Goal: Task Accomplishment & Management: Use online tool/utility

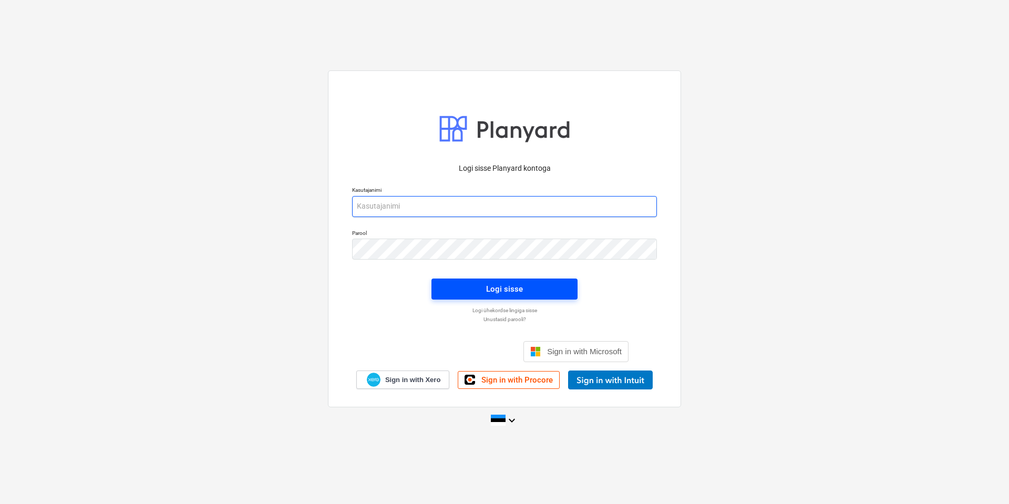
type input "[EMAIL_ADDRESS][DOMAIN_NAME]"
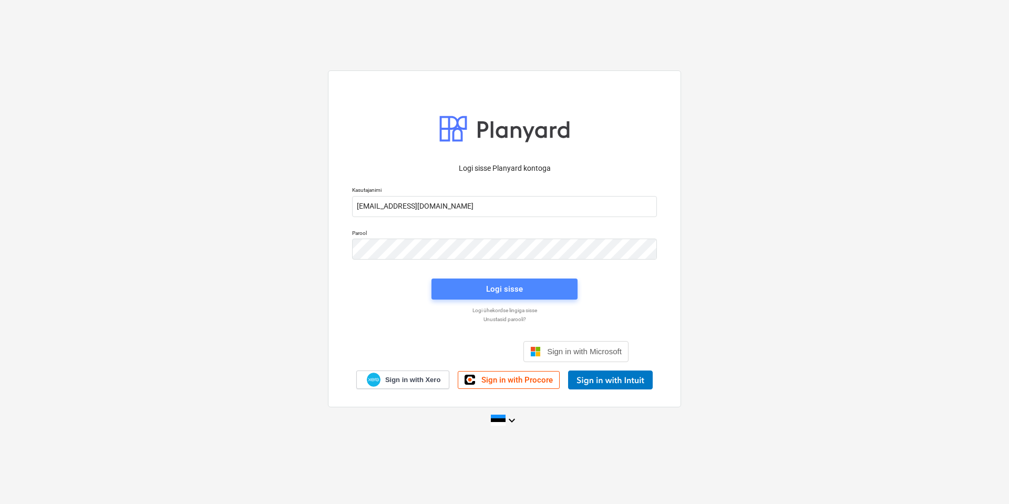
click at [508, 289] on div "Logi sisse" at bounding box center [504, 289] width 37 height 14
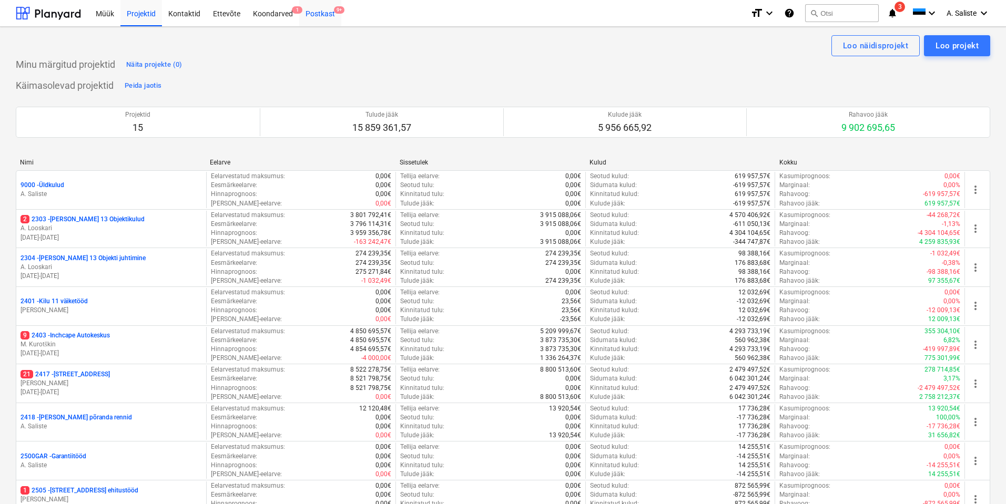
click at [324, 17] on div "Postkast 9+" at bounding box center [320, 12] width 42 height 27
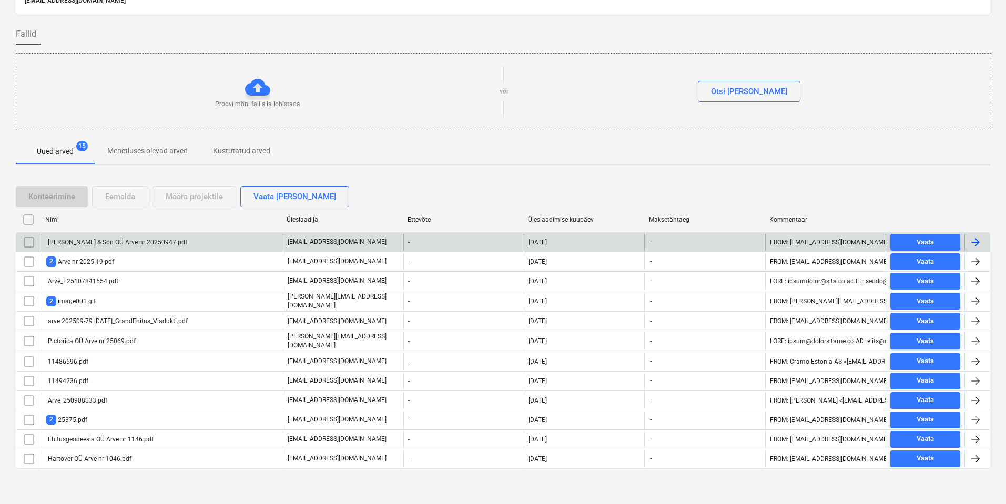
click at [154, 234] on div "[PERSON_NAME] & Son OÜ Arve nr 20250947.pdf" at bounding box center [162, 242] width 241 height 17
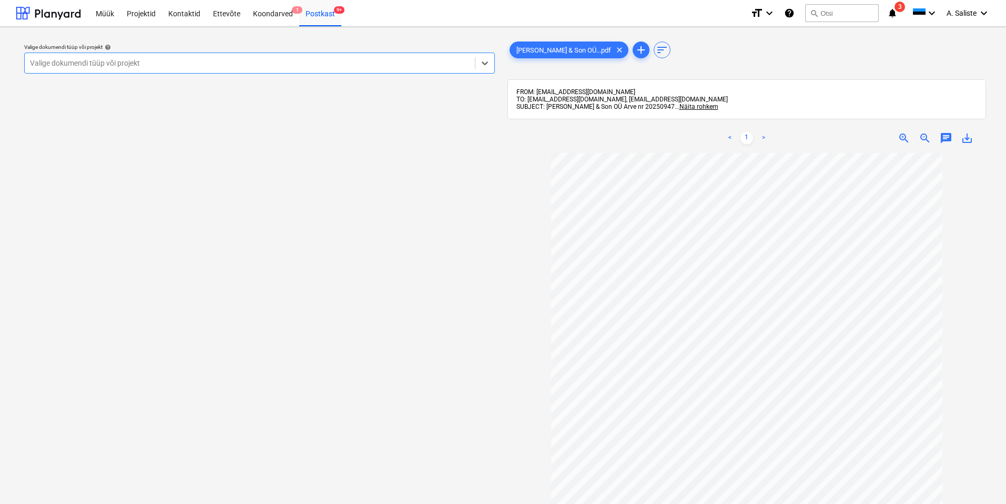
click at [367, 65] on div at bounding box center [250, 63] width 440 height 11
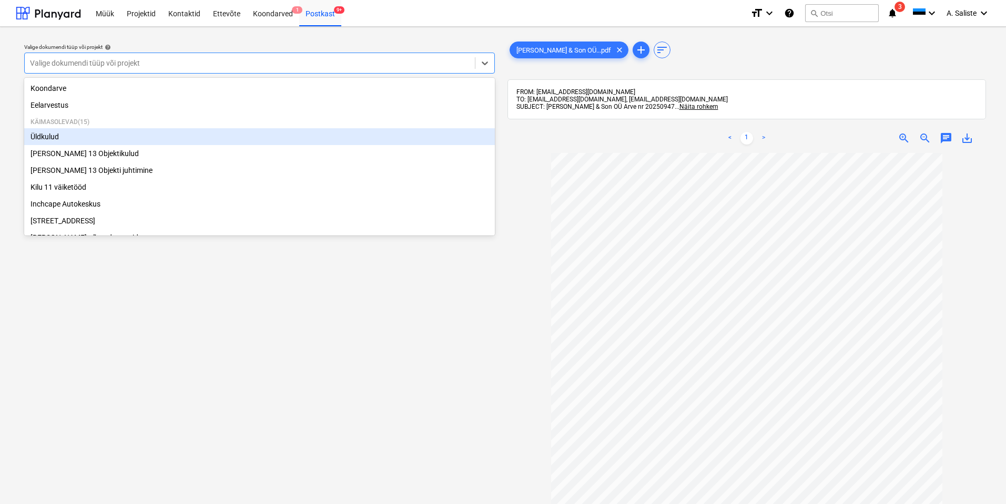
click at [73, 144] on div "Üldkulud" at bounding box center [259, 136] width 471 height 17
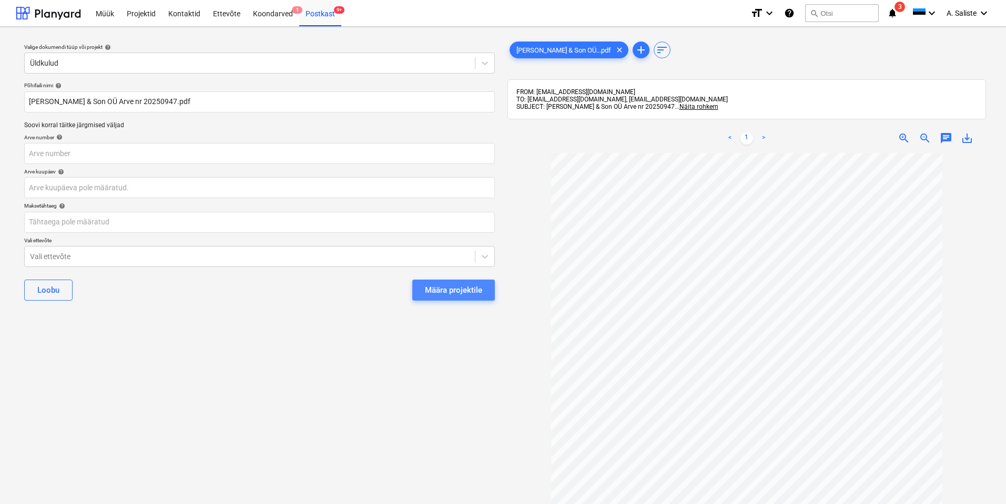
click at [447, 288] on div "Määra projektile" at bounding box center [453, 290] width 57 height 14
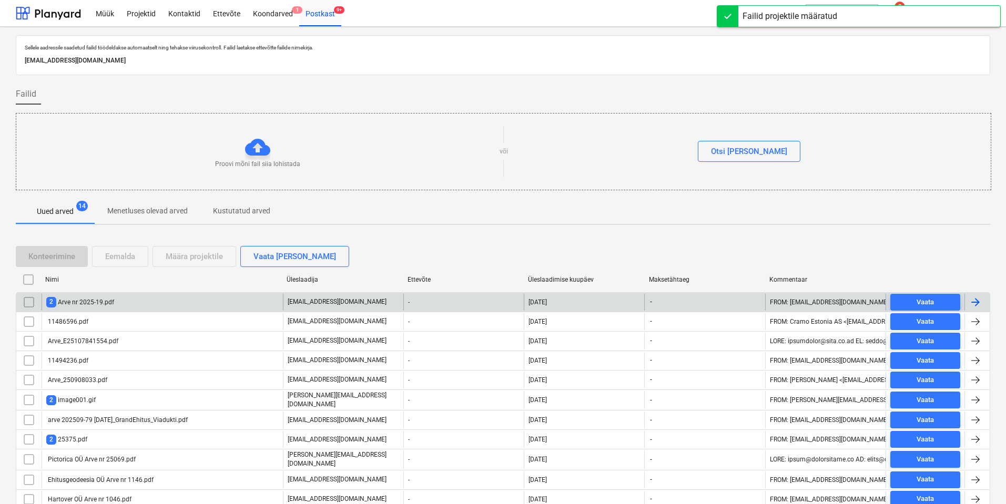
click at [107, 307] on div "2 Arve nr 2025-19.pdf" at bounding box center [80, 302] width 68 height 10
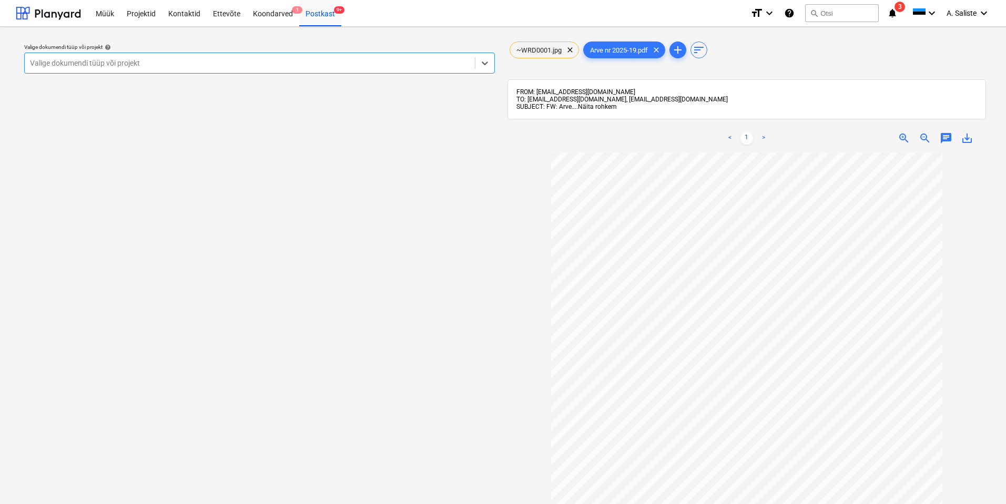
click at [595, 106] on span "Näita rohkem" at bounding box center [597, 106] width 39 height 7
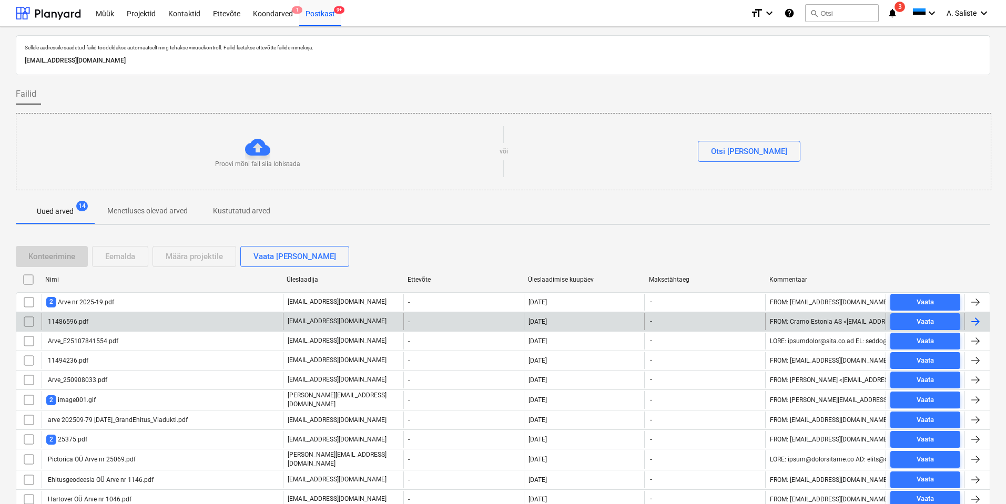
scroll to position [40, 0]
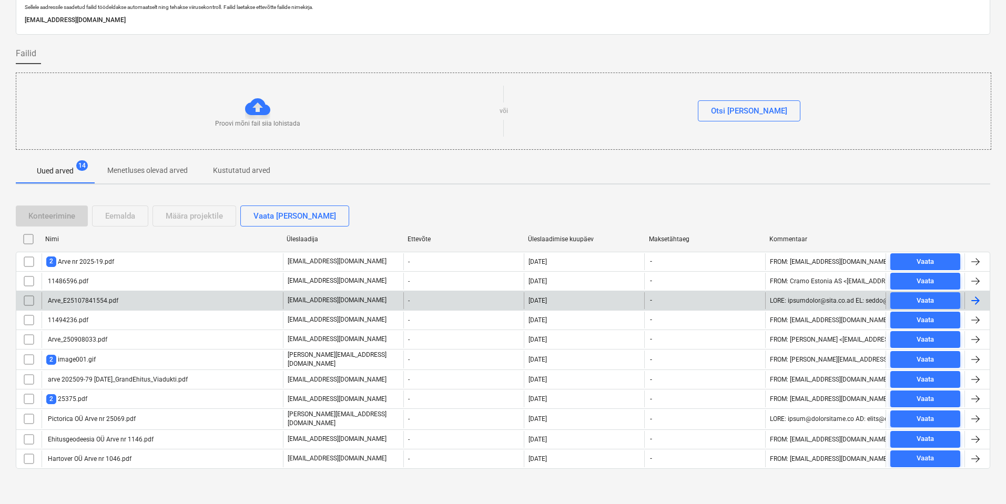
click at [97, 298] on div "Arve_E25107841554.pdf" at bounding box center [82, 300] width 72 height 7
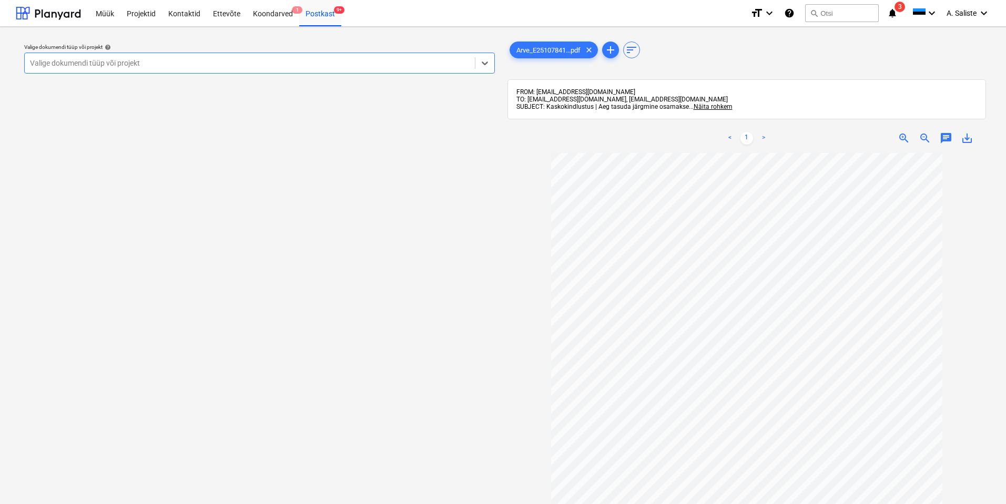
click at [353, 69] on div "Valige dokumendi tüüp või projekt" at bounding box center [250, 63] width 450 height 15
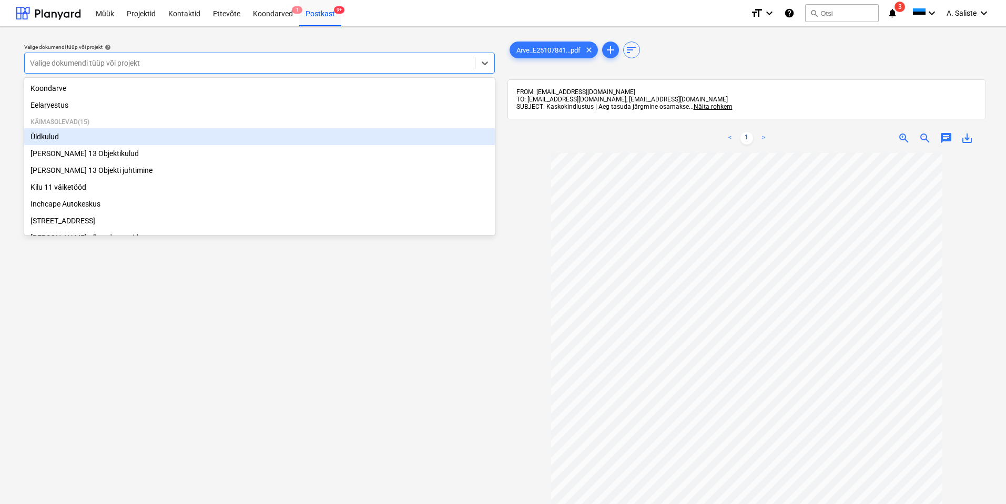
click at [43, 135] on div "Üldkulud" at bounding box center [259, 136] width 471 height 17
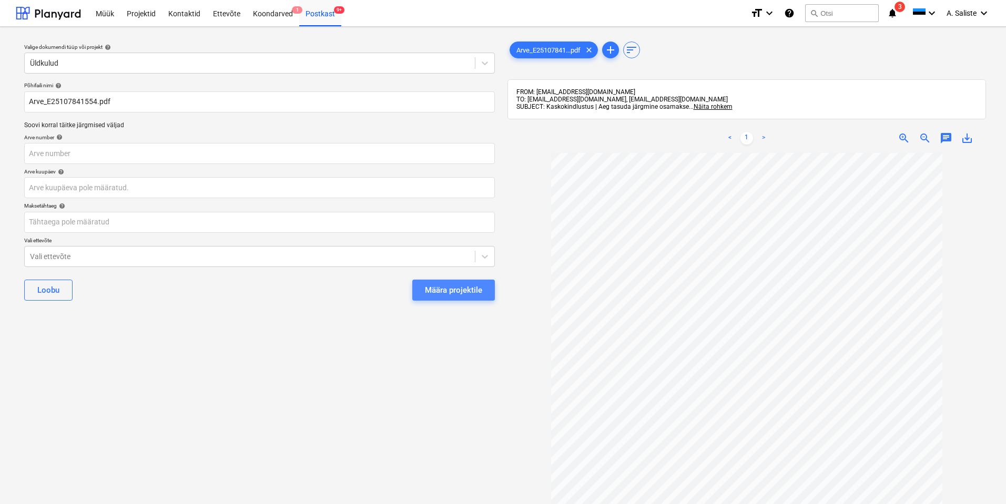
click at [455, 291] on div "Määra projektile" at bounding box center [453, 290] width 57 height 14
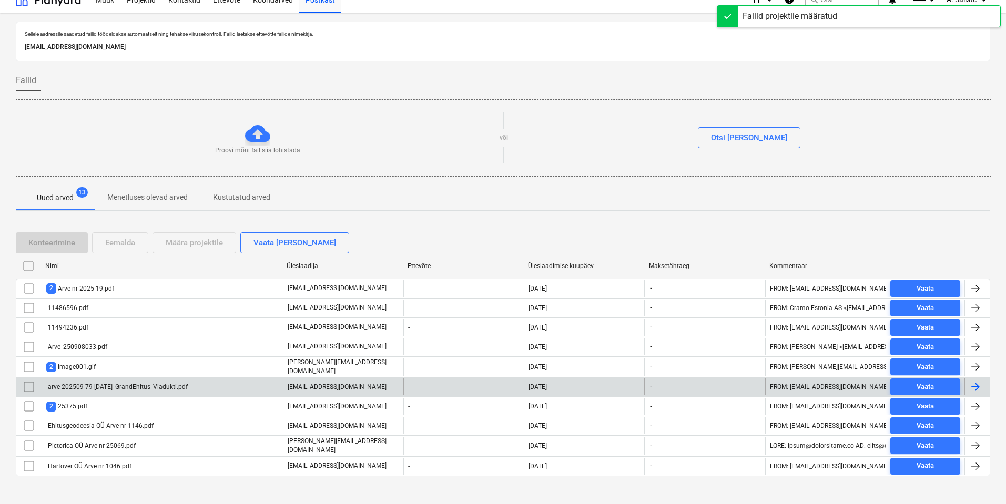
scroll to position [21, 0]
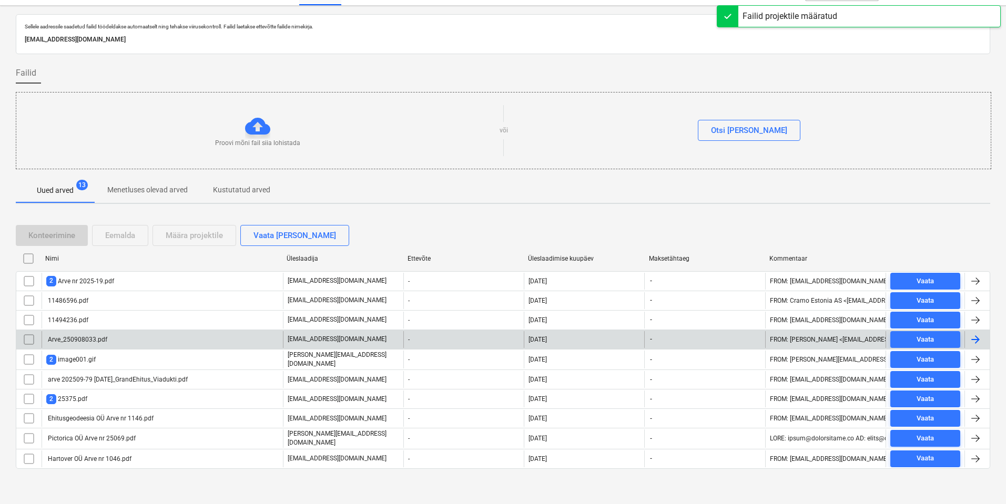
click at [129, 337] on div "Arve_250908033.pdf" at bounding box center [162, 339] width 241 height 17
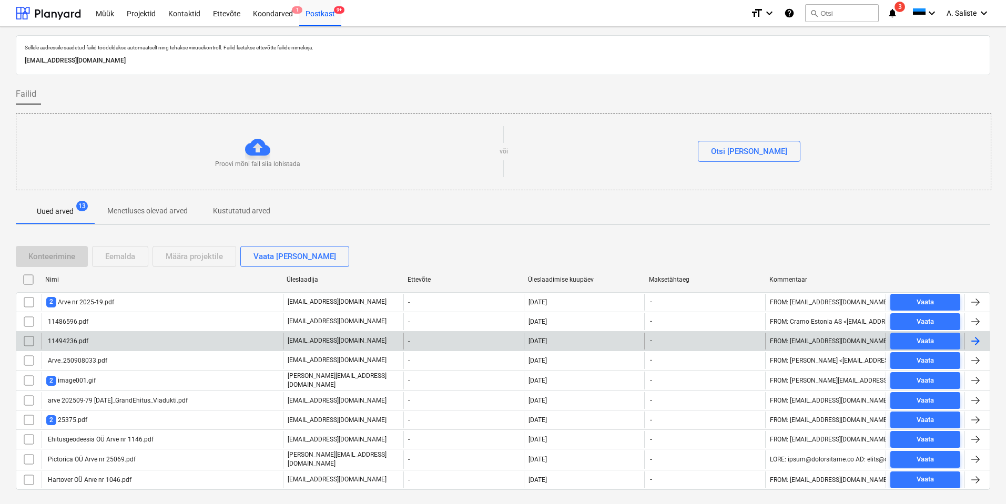
scroll to position [21, 0]
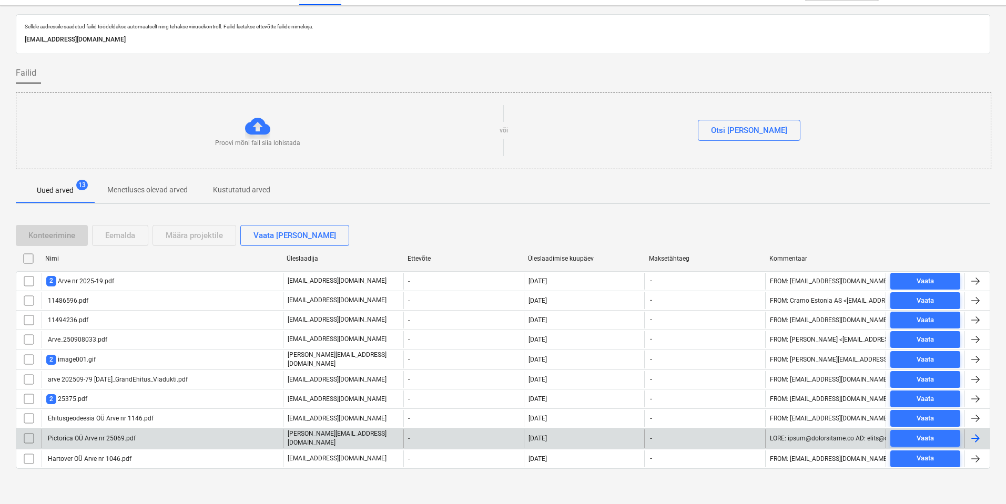
click at [89, 436] on div "Pictorica OÜ Arve nr 25069.pdf" at bounding box center [90, 438] width 89 height 7
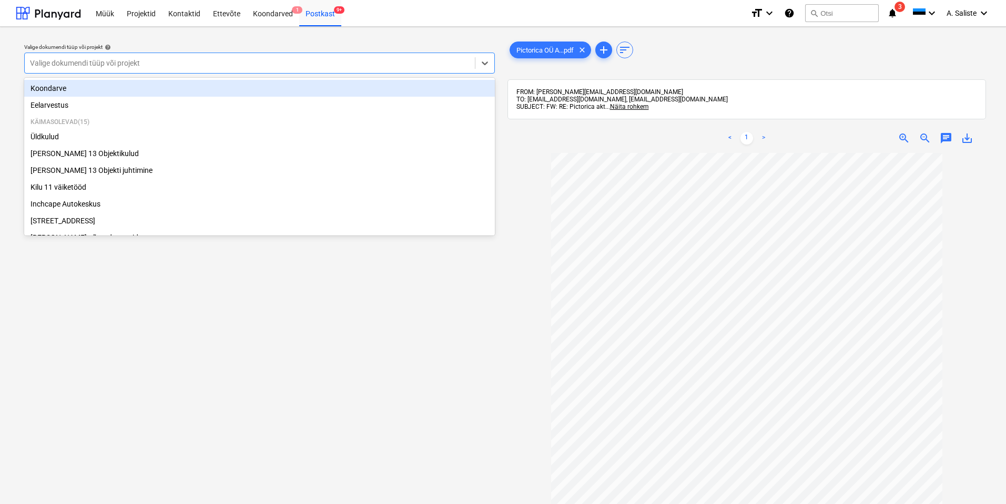
click at [358, 63] on div at bounding box center [250, 63] width 440 height 11
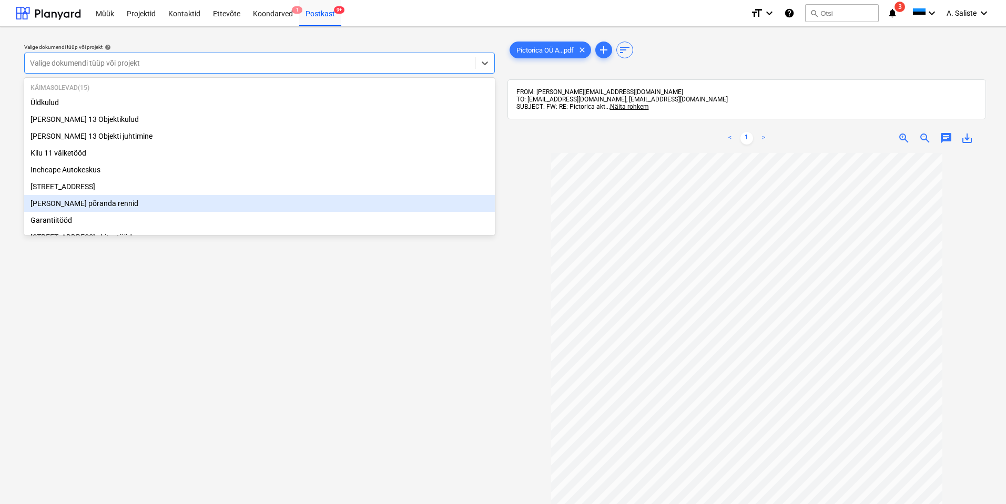
scroll to position [53, 0]
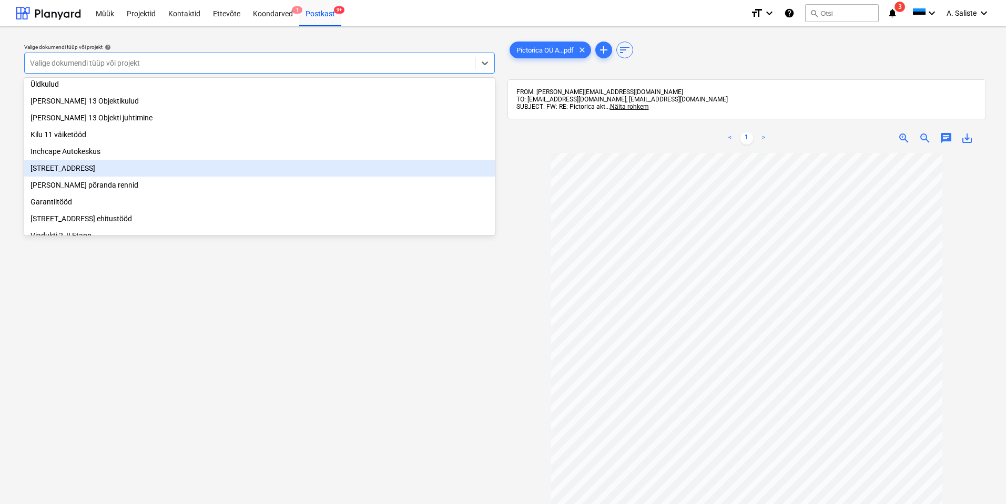
click at [85, 176] on div "[STREET_ADDRESS]" at bounding box center [259, 168] width 471 height 17
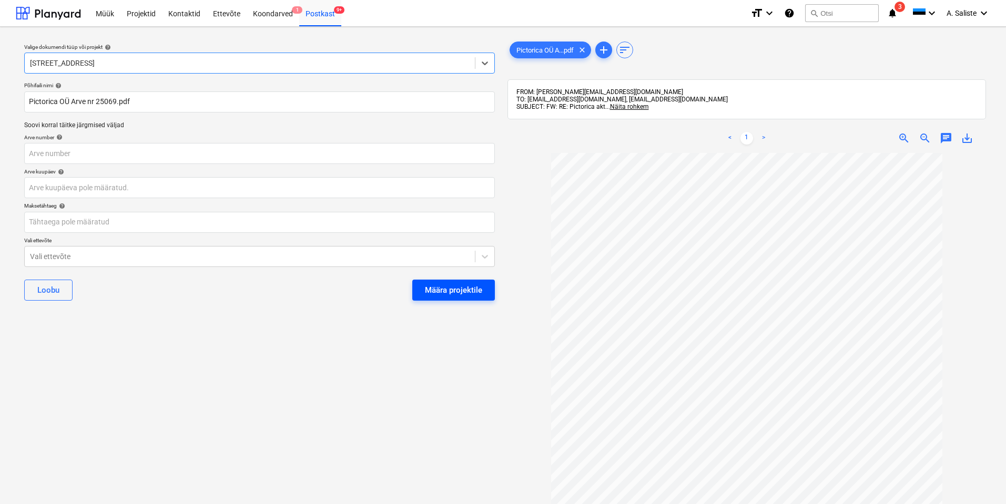
click at [441, 294] on div "Määra projektile" at bounding box center [453, 290] width 57 height 14
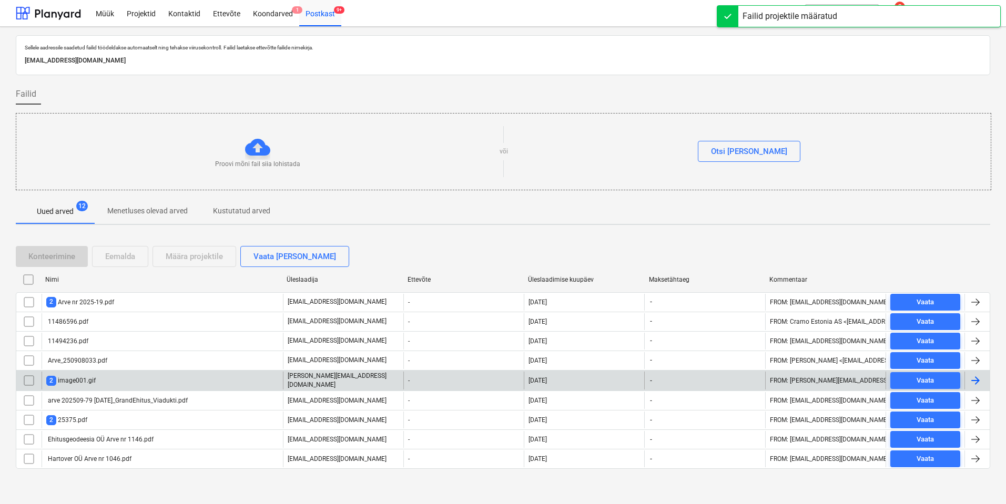
scroll to position [2, 0]
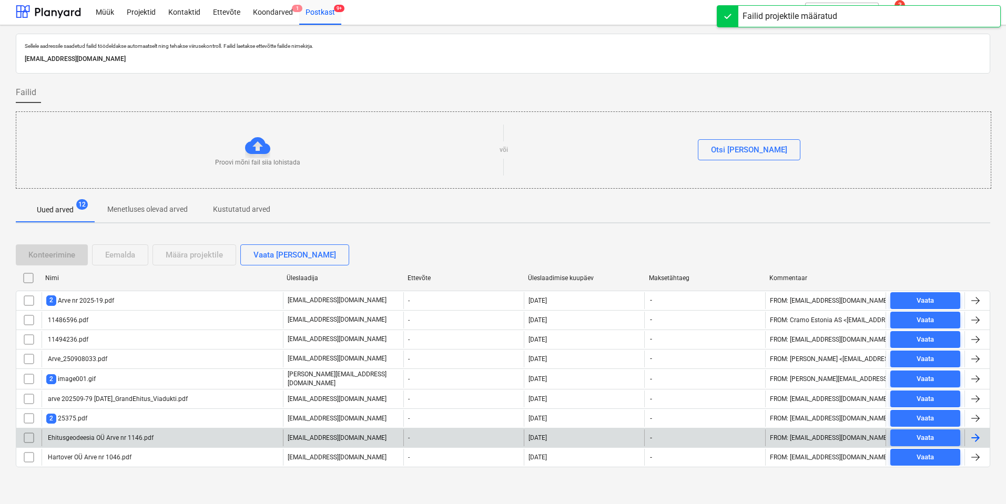
click at [95, 438] on div "Ehitusgeodeesia OÜ Arve nr 1146.pdf" at bounding box center [99, 437] width 107 height 7
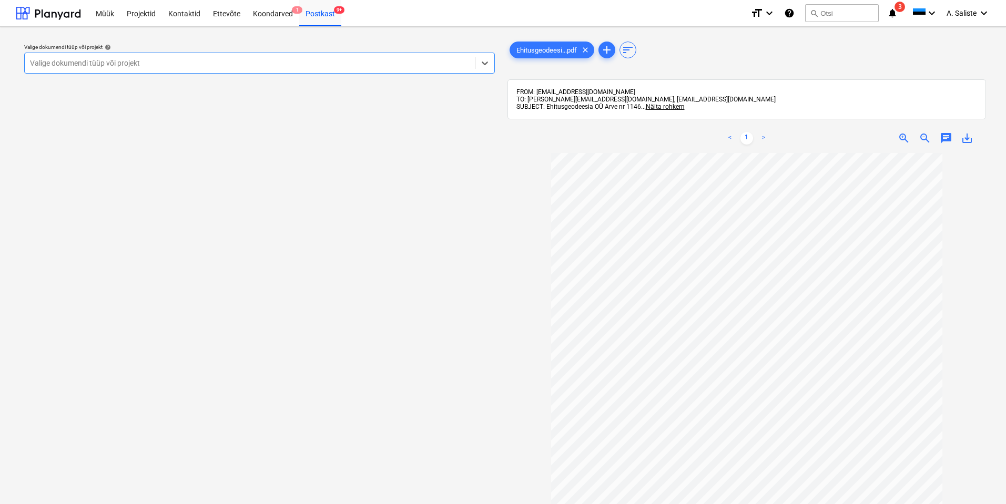
click at [402, 68] on div at bounding box center [250, 63] width 440 height 11
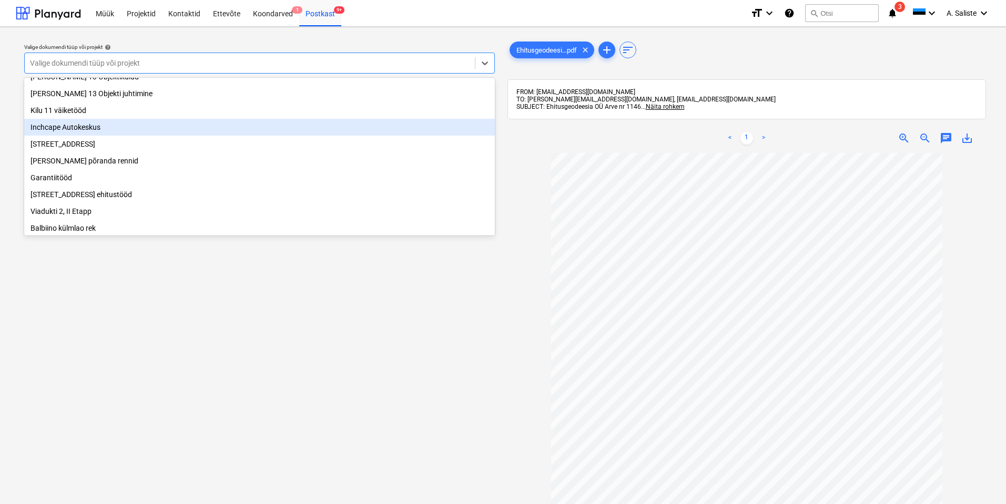
scroll to position [105, 0]
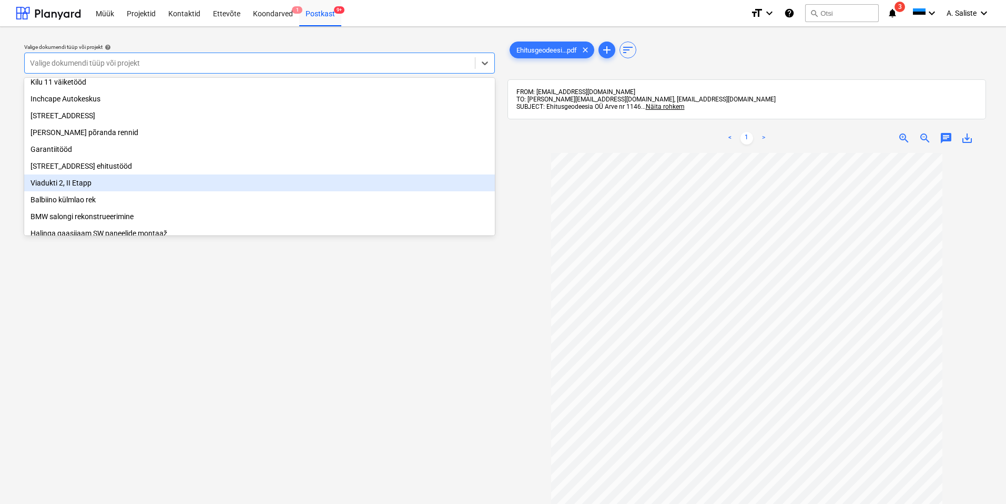
click at [69, 191] on div "Viadukti 2, II Etapp" at bounding box center [259, 183] width 471 height 17
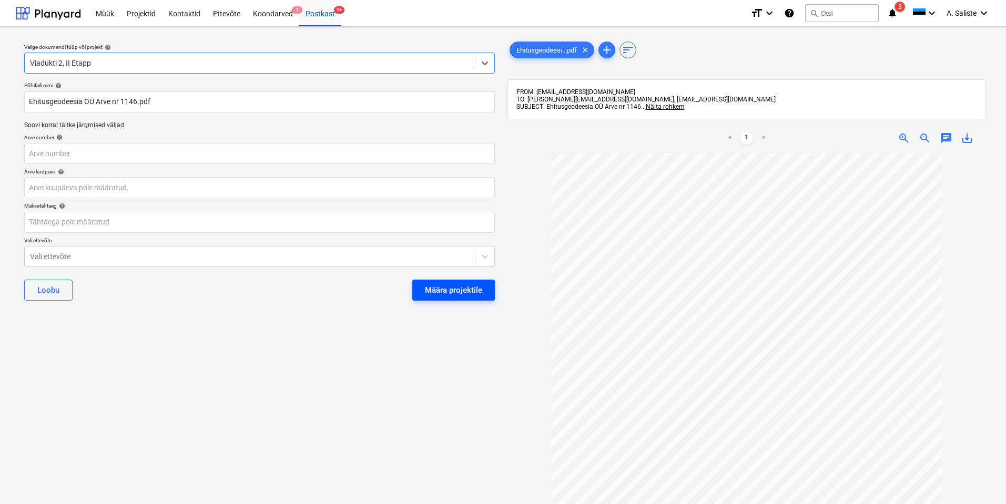
click at [436, 287] on div "Määra projektile" at bounding box center [453, 290] width 57 height 14
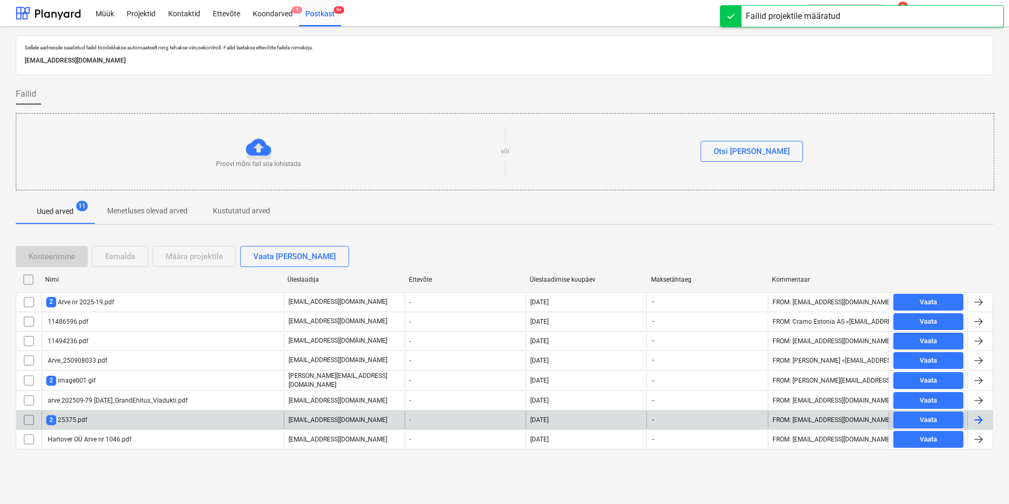
click at [134, 419] on div "2 25375.pdf" at bounding box center [163, 420] width 242 height 17
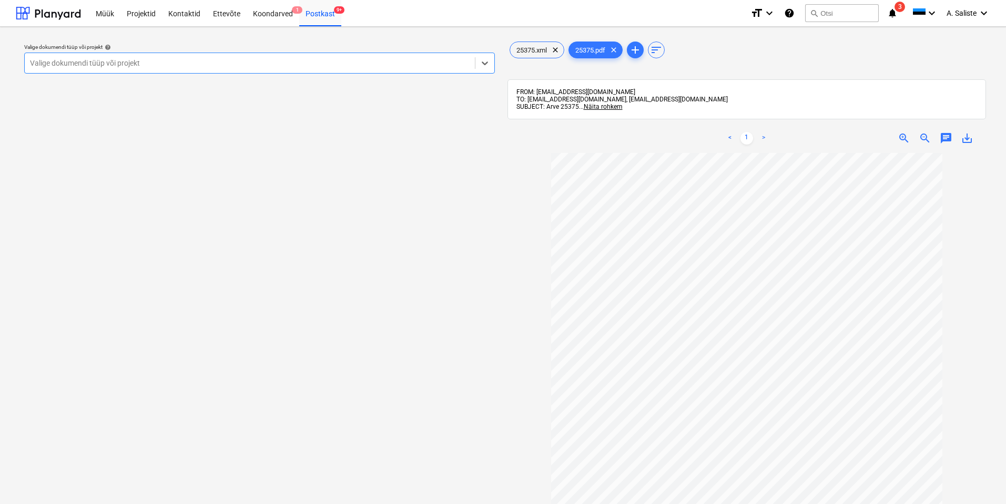
click at [363, 62] on div at bounding box center [250, 63] width 440 height 11
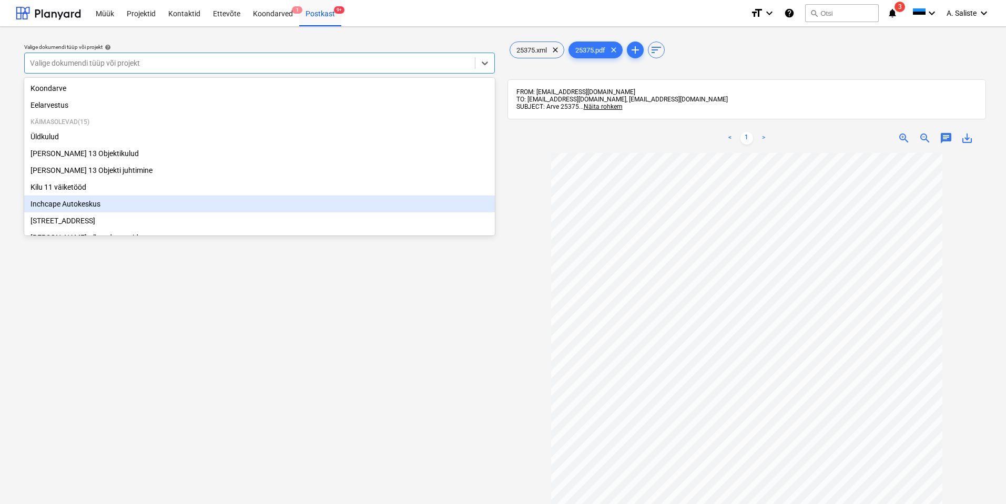
click at [107, 209] on div "Inchcape Autokeskus" at bounding box center [259, 204] width 471 height 17
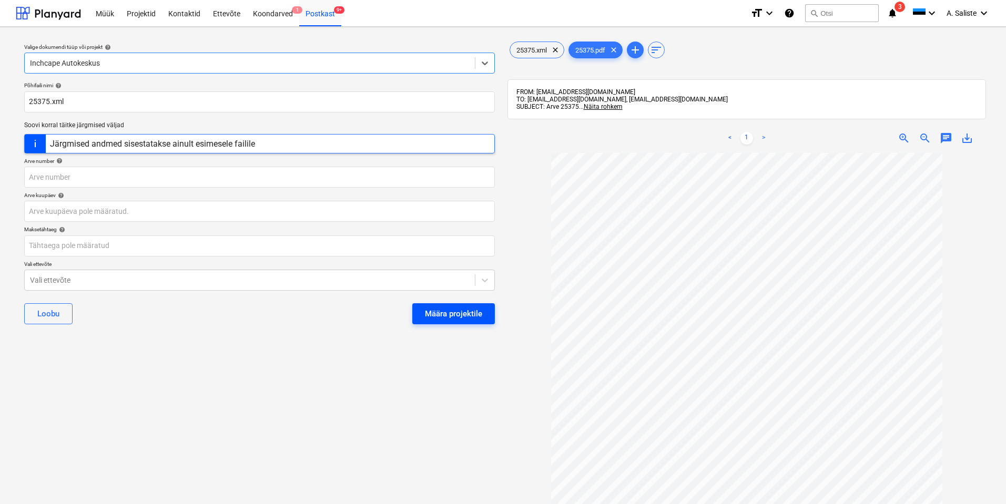
click at [460, 315] on div "Määra projektile" at bounding box center [453, 314] width 57 height 14
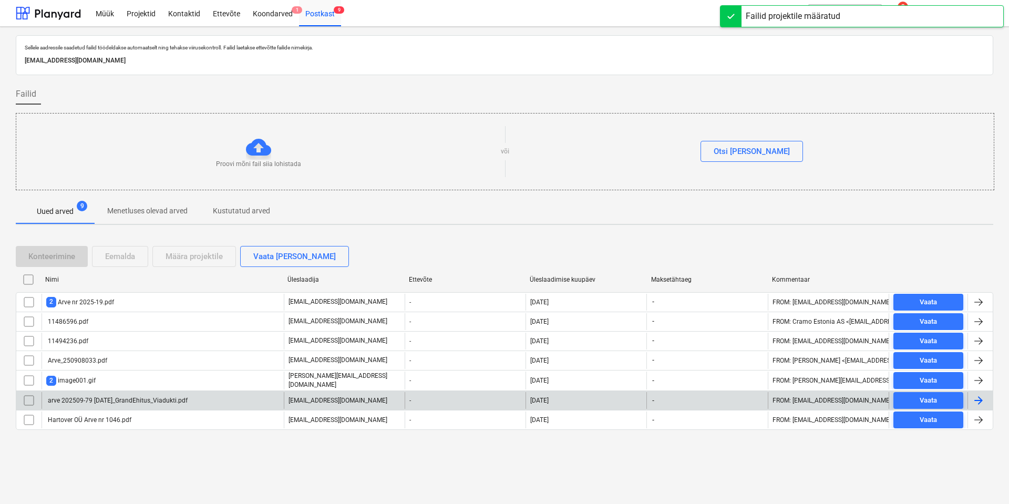
click at [124, 401] on div "arve 202509-79 [DATE]_GrandEhitus_Viadukti.pdf" at bounding box center [116, 400] width 141 height 7
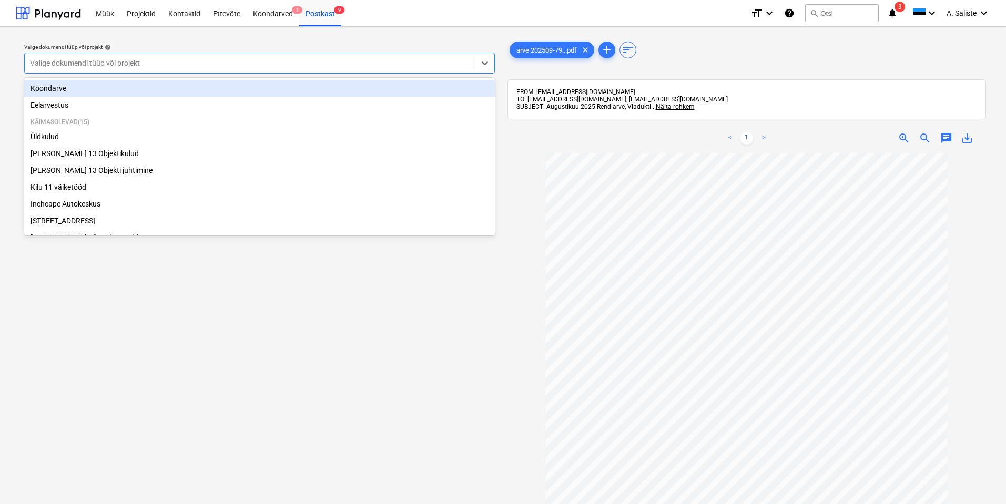
click at [395, 61] on div at bounding box center [250, 63] width 440 height 11
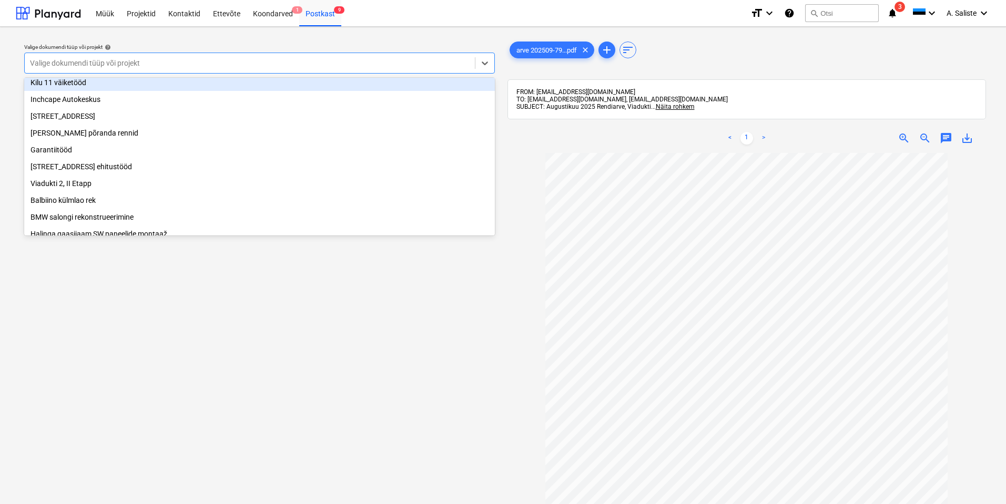
scroll to position [105, 0]
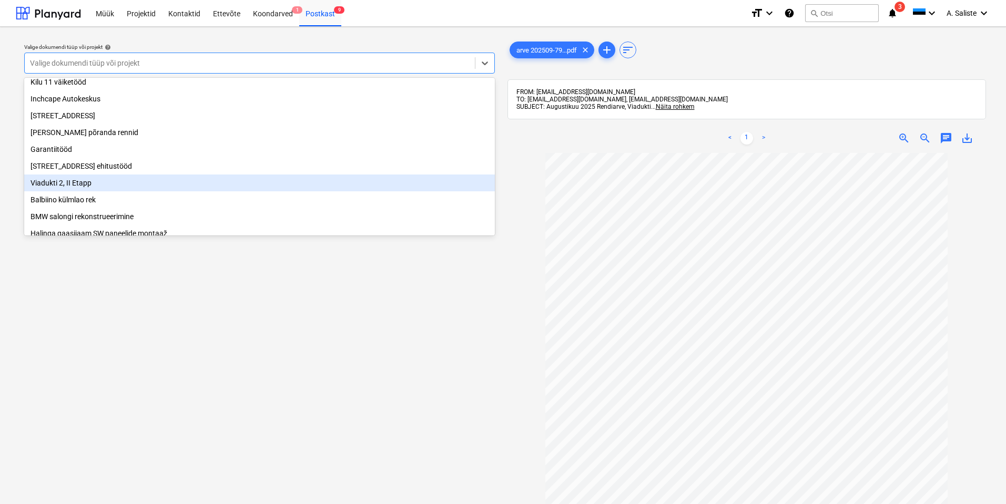
click at [86, 191] on div "Viadukti 2, II Etapp" at bounding box center [259, 183] width 471 height 17
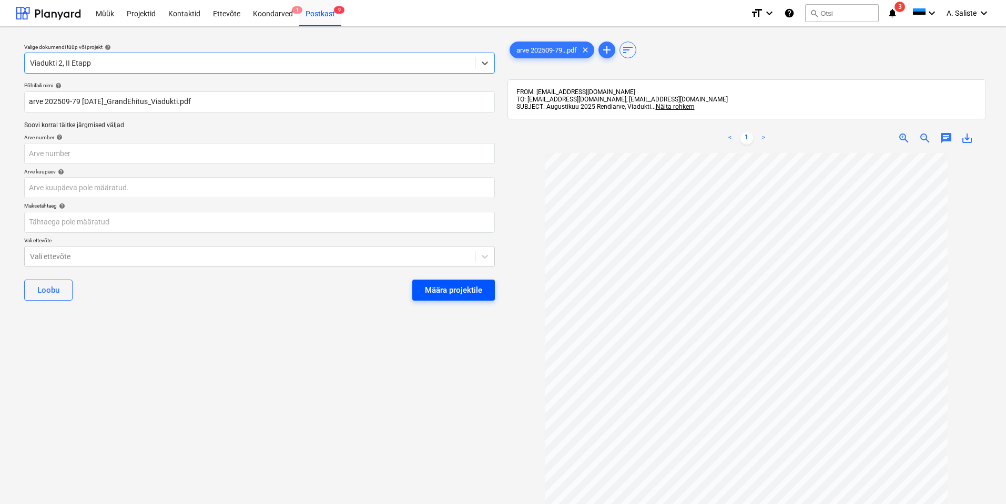
click at [466, 285] on div "Määra projektile" at bounding box center [453, 290] width 57 height 14
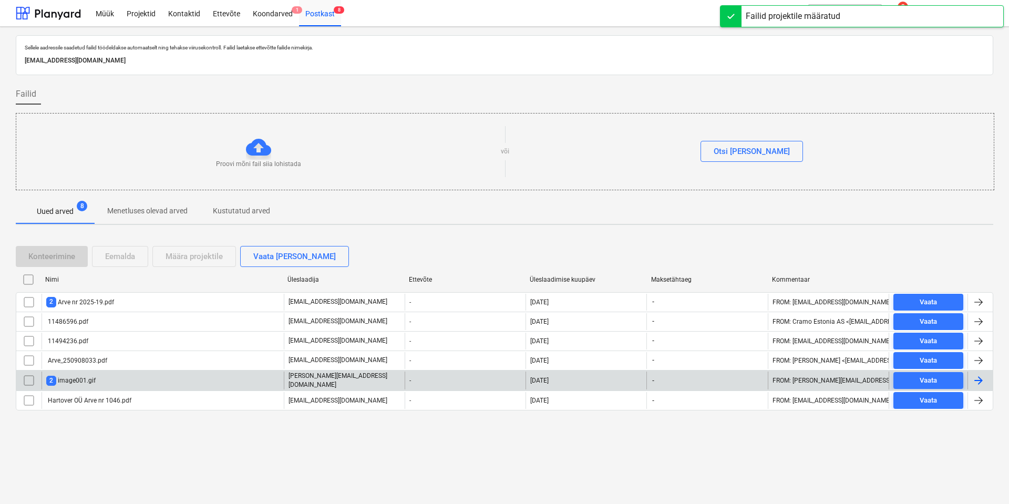
click at [90, 376] on div "2 image001.gif" at bounding box center [70, 381] width 49 height 10
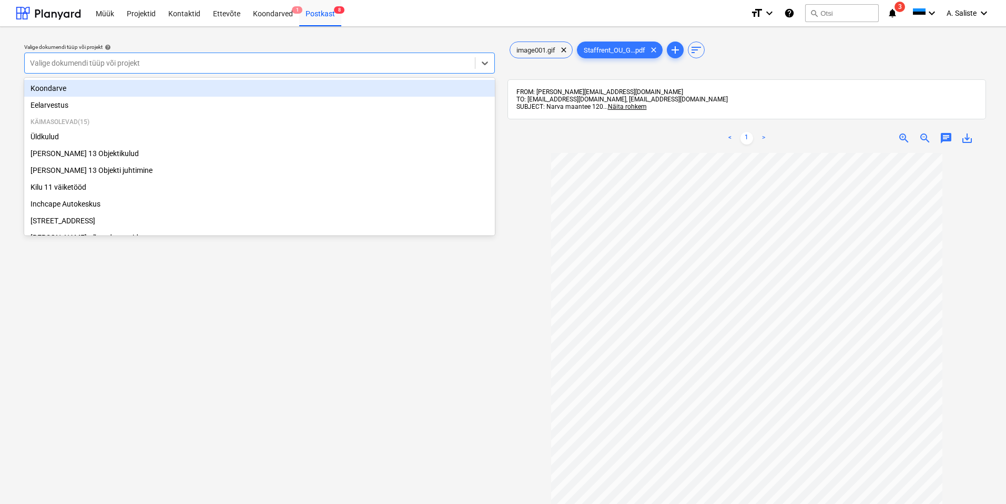
click at [374, 59] on div at bounding box center [250, 63] width 440 height 11
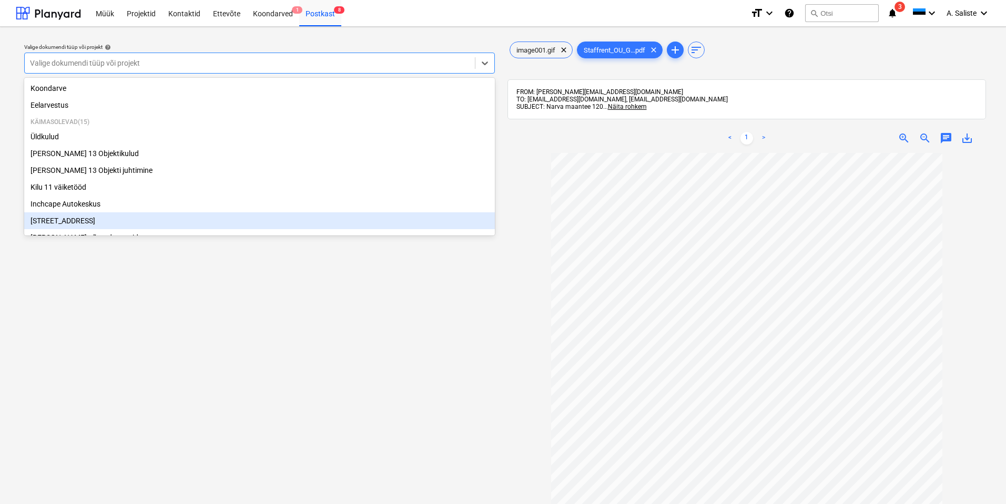
click at [79, 226] on div "[STREET_ADDRESS]" at bounding box center [259, 220] width 471 height 17
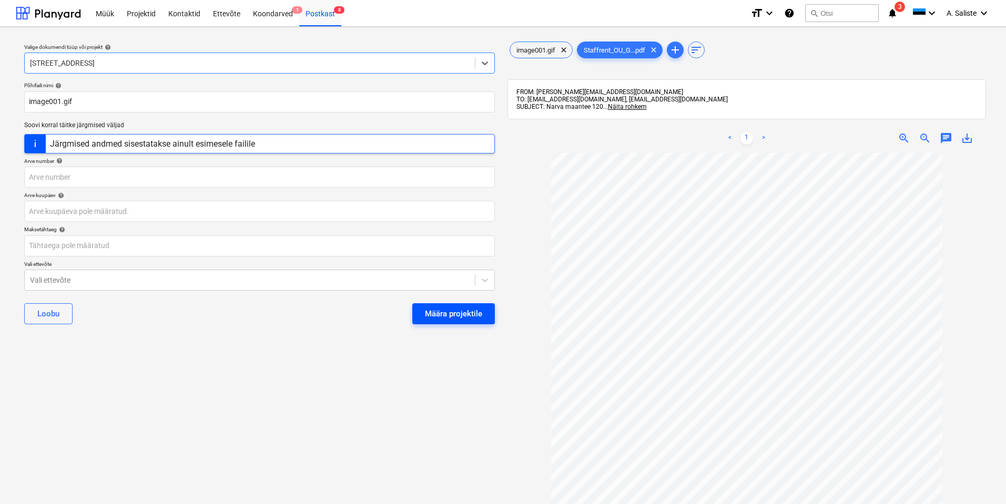
click at [439, 311] on div "Määra projektile" at bounding box center [453, 314] width 57 height 14
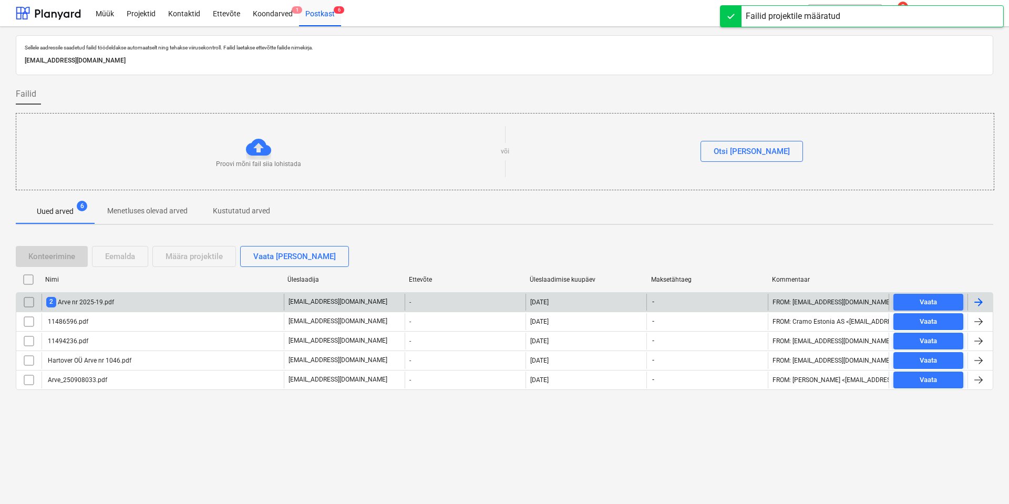
click at [130, 300] on div "2 Arve nr 2025-19.pdf" at bounding box center [163, 302] width 242 height 17
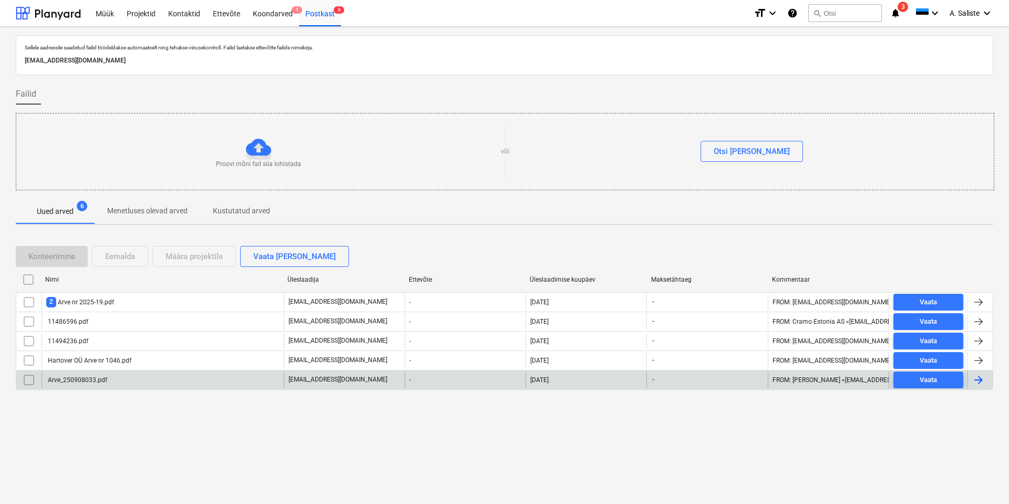
click at [77, 378] on div "Arve_250908033.pdf" at bounding box center [76, 379] width 61 height 7
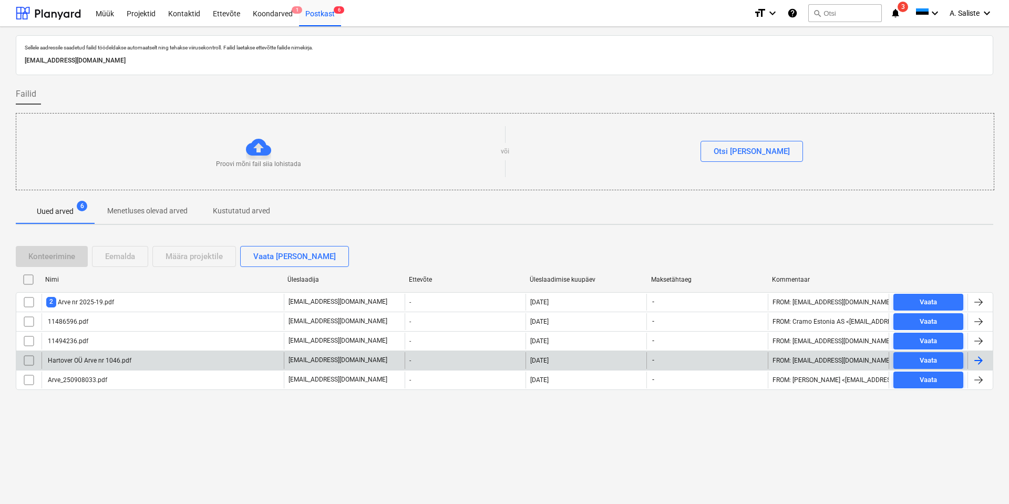
click at [107, 358] on div "Hartover OÜ Arve nr 1046.pdf" at bounding box center [88, 360] width 85 height 7
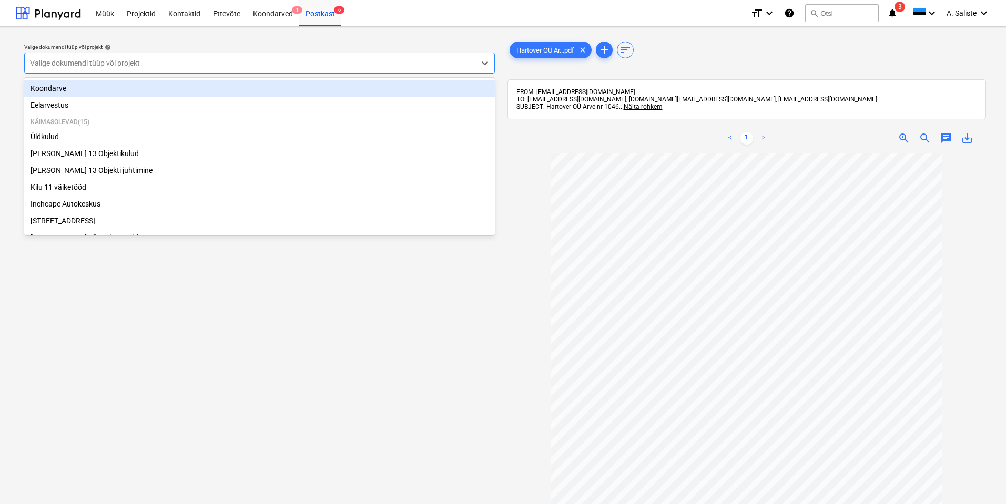
click at [276, 60] on div at bounding box center [250, 63] width 440 height 11
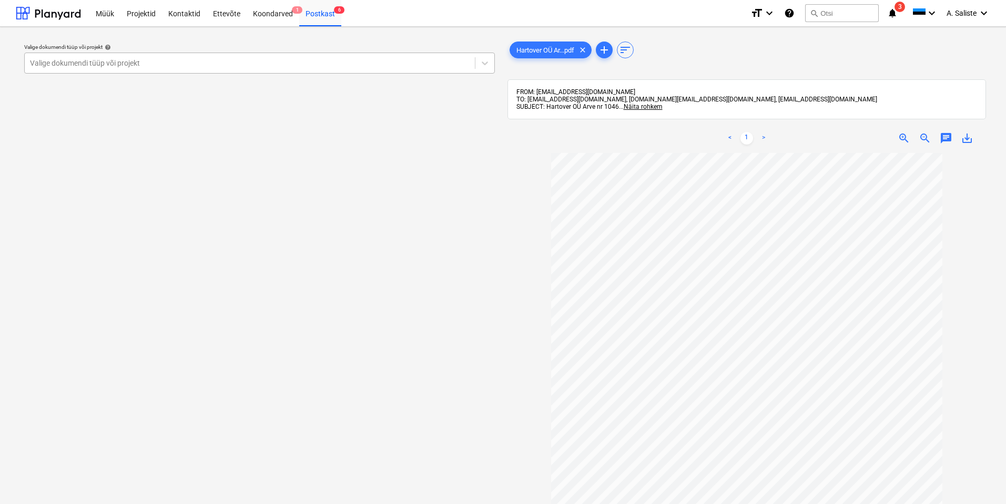
click at [257, 63] on div at bounding box center [250, 63] width 440 height 11
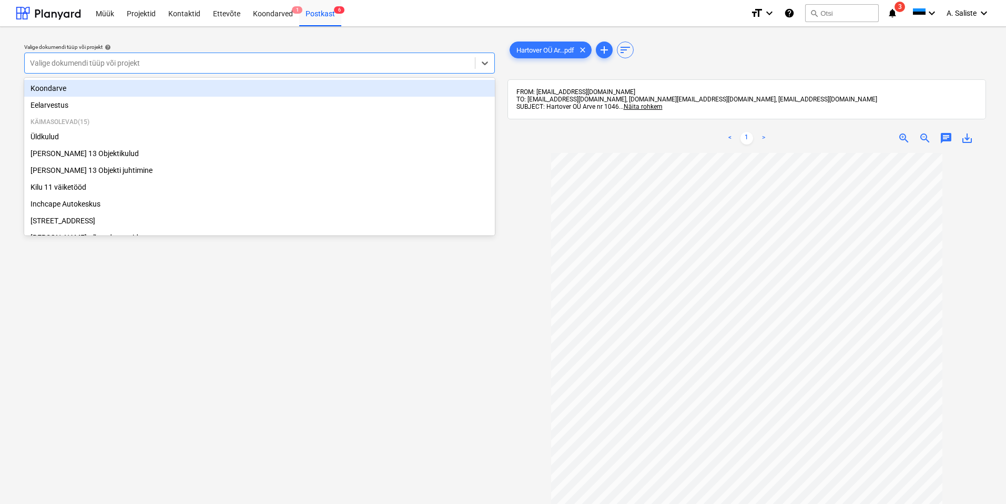
click at [232, 60] on div at bounding box center [250, 63] width 440 height 11
click at [114, 91] on div "Koondarve" at bounding box center [259, 88] width 471 height 17
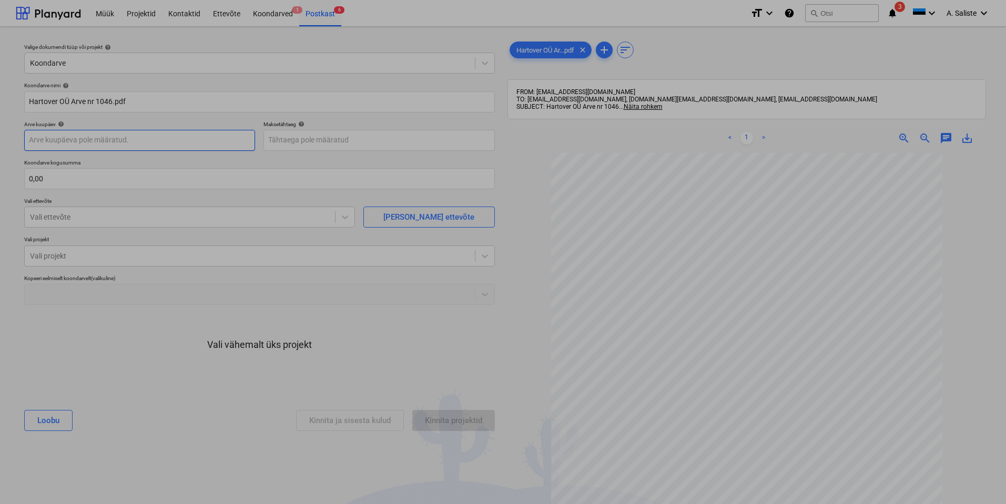
click at [195, 141] on body "Müük Projektid Kontaktid Ettevõte Koondarved 1 Postkast 6 format_size keyboard_…" at bounding box center [503, 252] width 1006 height 504
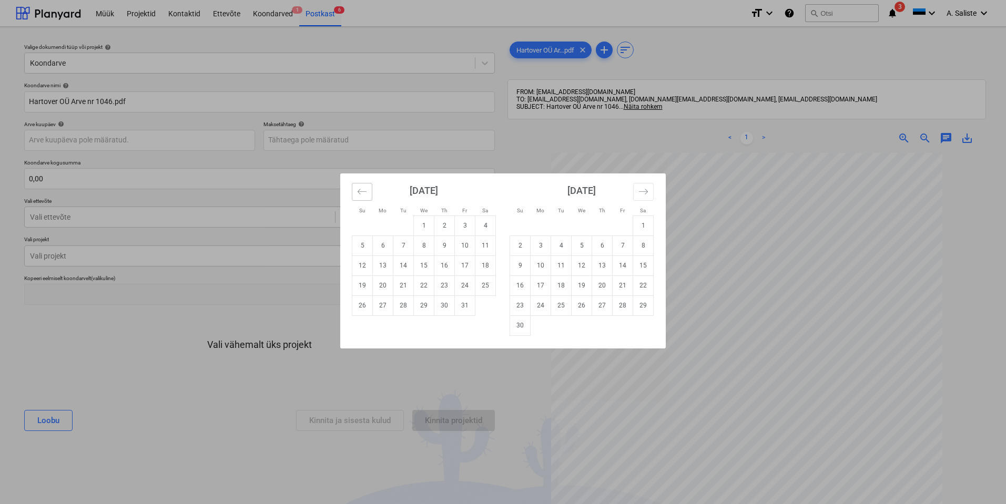
click at [364, 190] on icon "Move backward to switch to the previous month." at bounding box center [362, 192] width 10 height 10
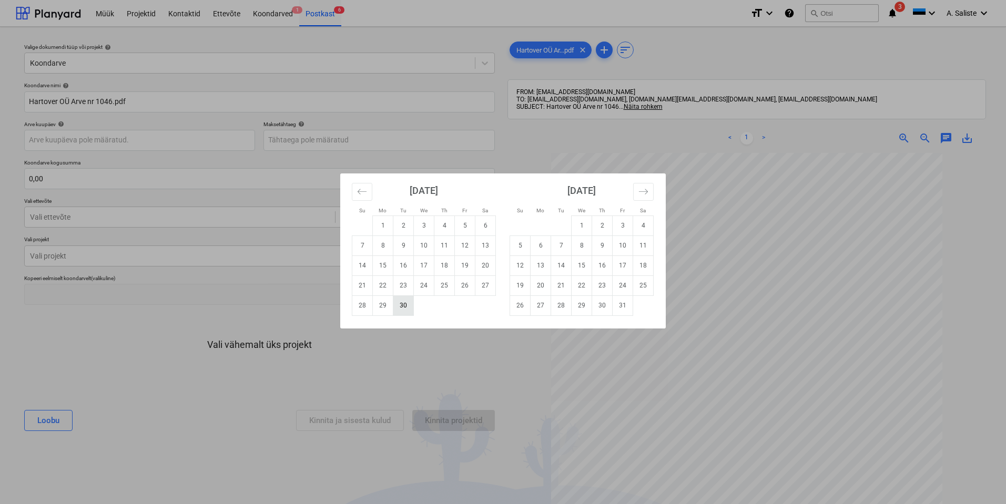
click at [403, 309] on td "30" at bounding box center [403, 305] width 21 height 20
type input "[DATE]"
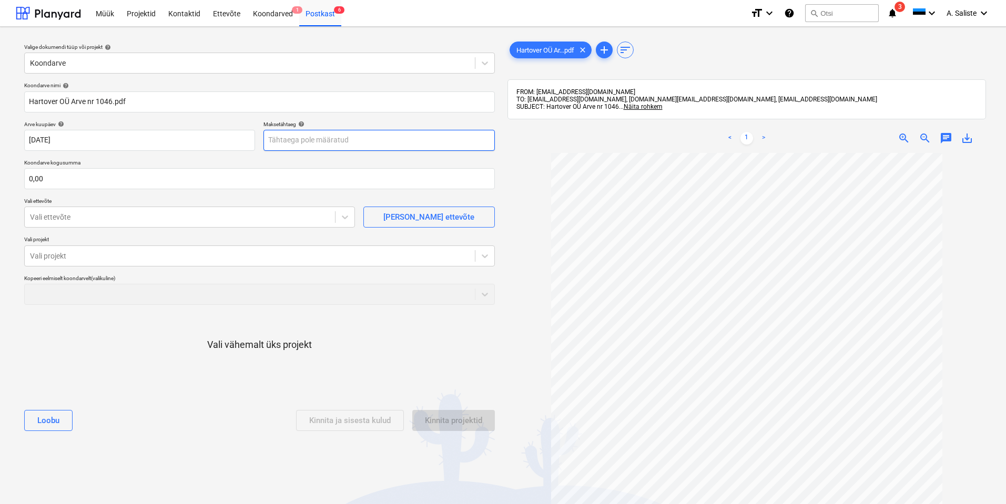
click at [308, 142] on body "Müük Projektid Kontaktid Ettevõte Koondarved 1 Postkast 6 format_size keyboard_…" at bounding box center [503, 252] width 1006 height 504
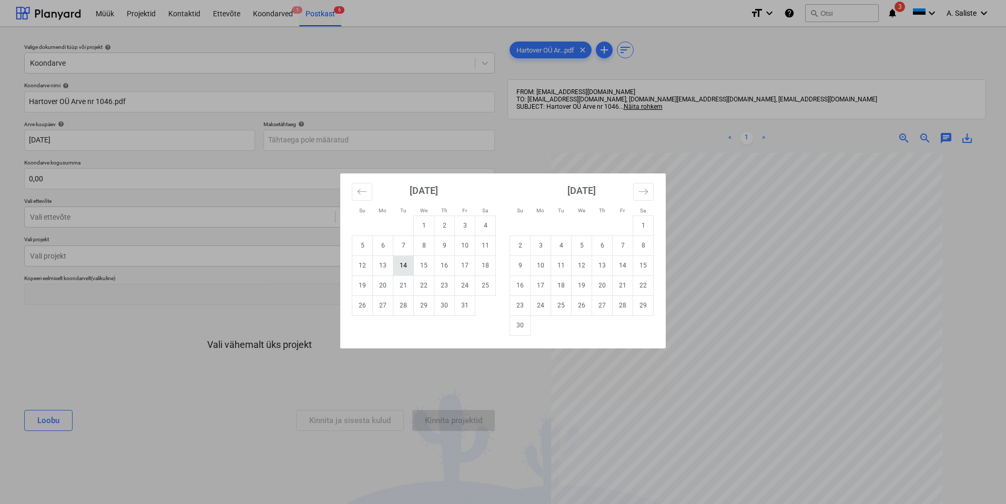
click at [400, 266] on td "14" at bounding box center [403, 266] width 21 height 20
type input "[DATE]"
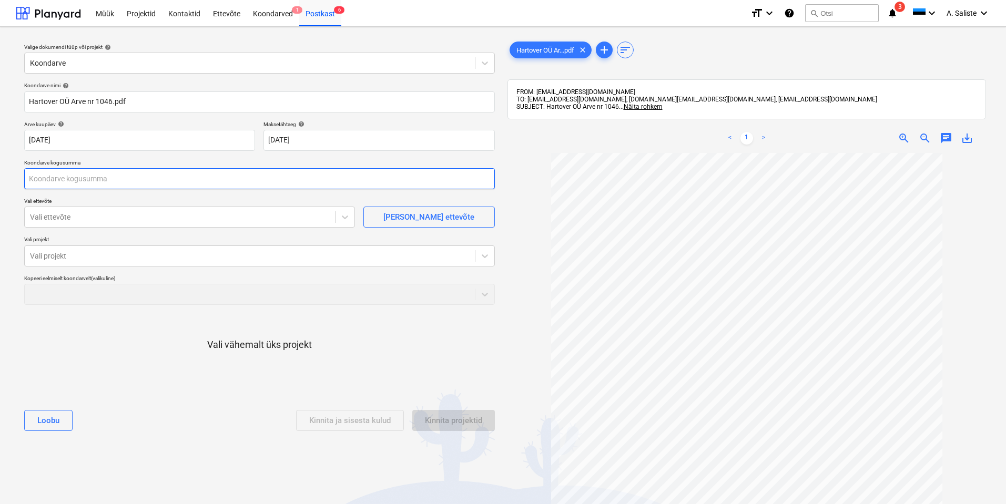
click at [103, 174] on input "text" at bounding box center [259, 178] width 471 height 21
type input "5 300,00"
click at [161, 219] on div at bounding box center [180, 217] width 300 height 11
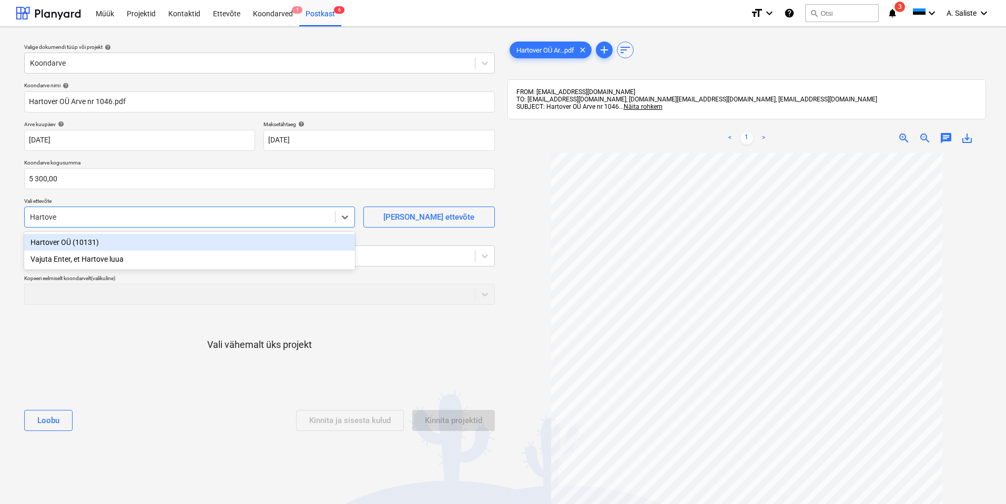
type input "Hartover"
click at [135, 237] on div "Hartover OÜ (10131)" at bounding box center [189, 242] width 331 height 17
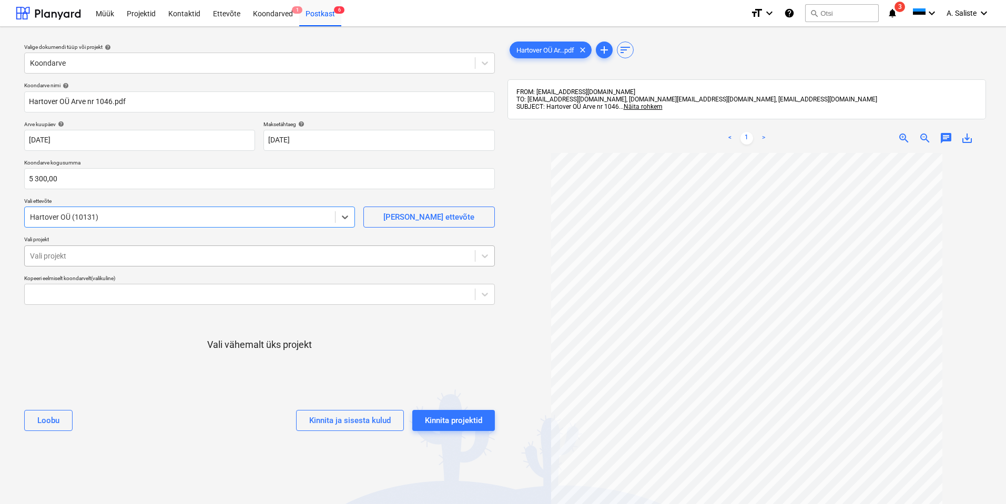
click at [135, 261] on div at bounding box center [250, 256] width 440 height 11
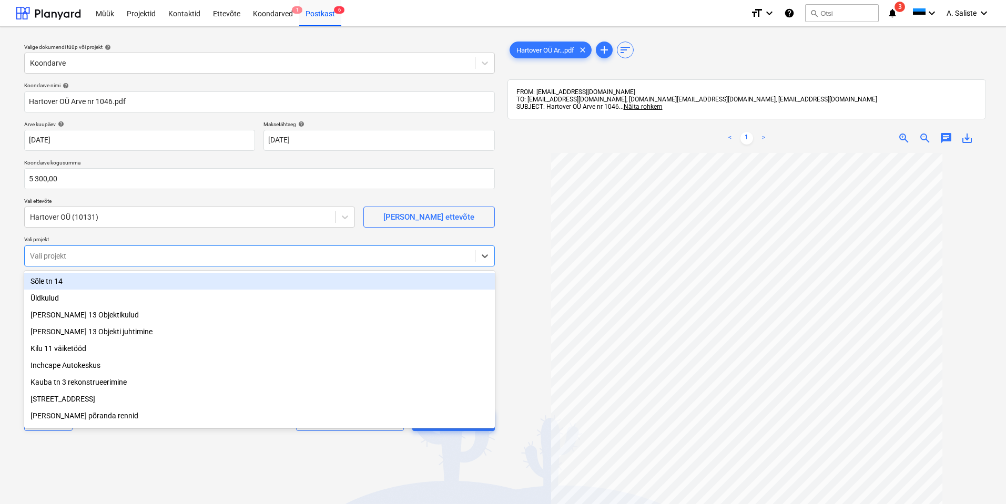
click at [116, 283] on div "Sõle tn 14" at bounding box center [259, 281] width 471 height 17
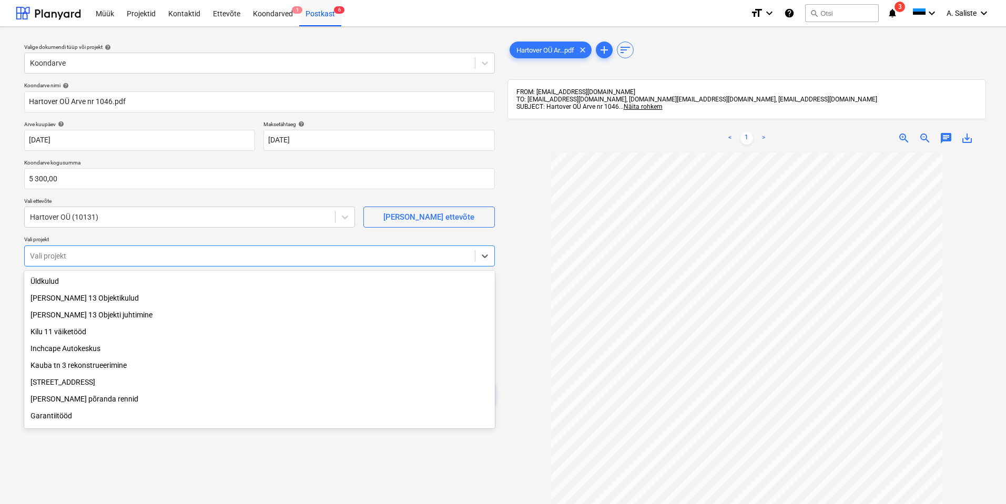
click at [119, 474] on div "Valige dokumendi tüüp või projekt help Koondarve Koondarve nimi help [PERSON_NA…" at bounding box center [259, 333] width 487 height 597
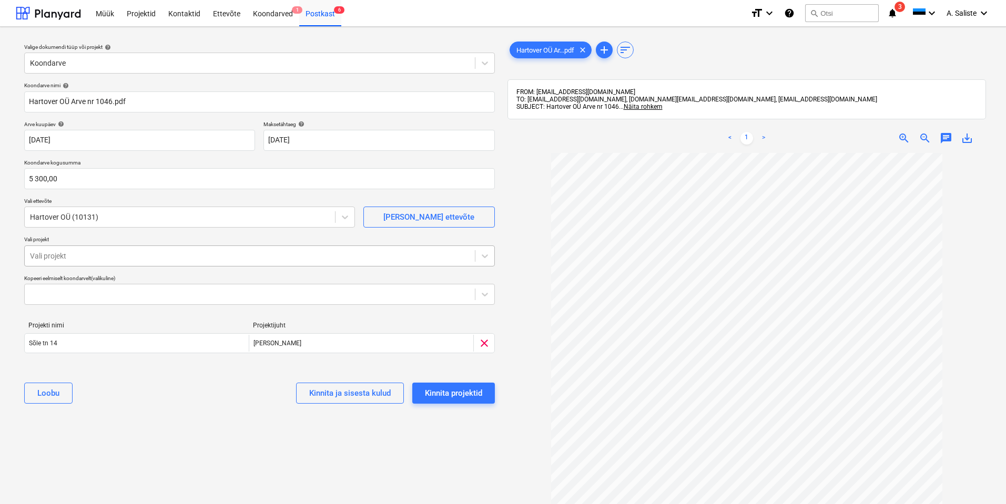
click at [178, 256] on div at bounding box center [250, 256] width 440 height 11
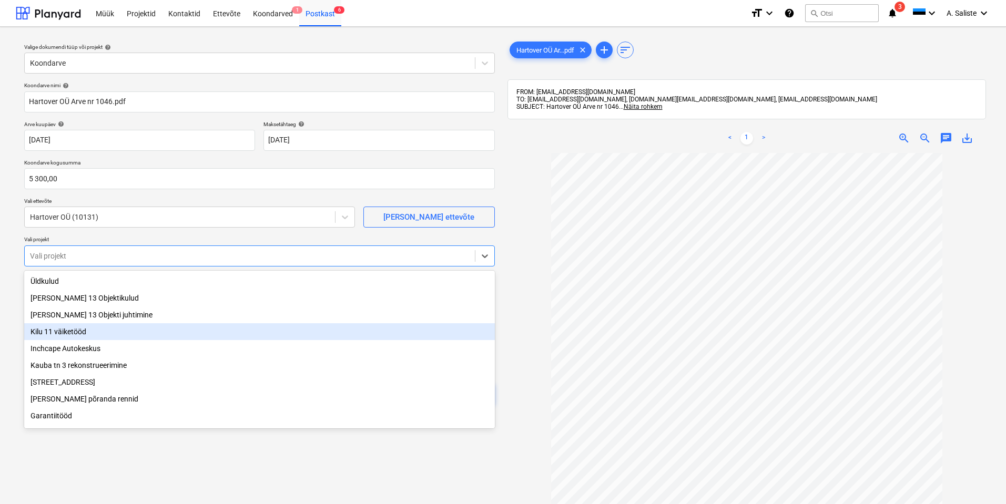
click at [105, 335] on div "Kilu 11 väiketööd" at bounding box center [259, 331] width 471 height 17
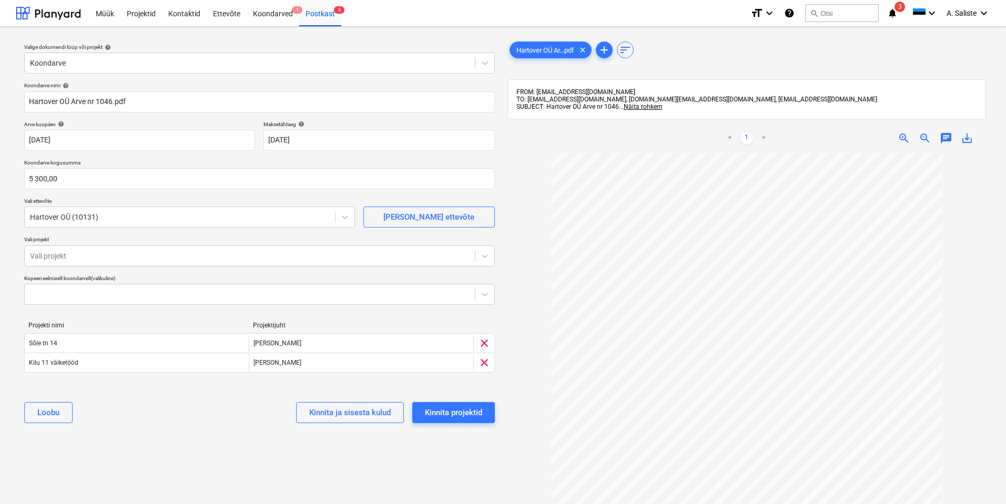
click at [96, 447] on div "Valige dokumendi tüüp või projekt help Koondarve Koondarve nimi help [PERSON_NA…" at bounding box center [259, 333] width 487 height 597
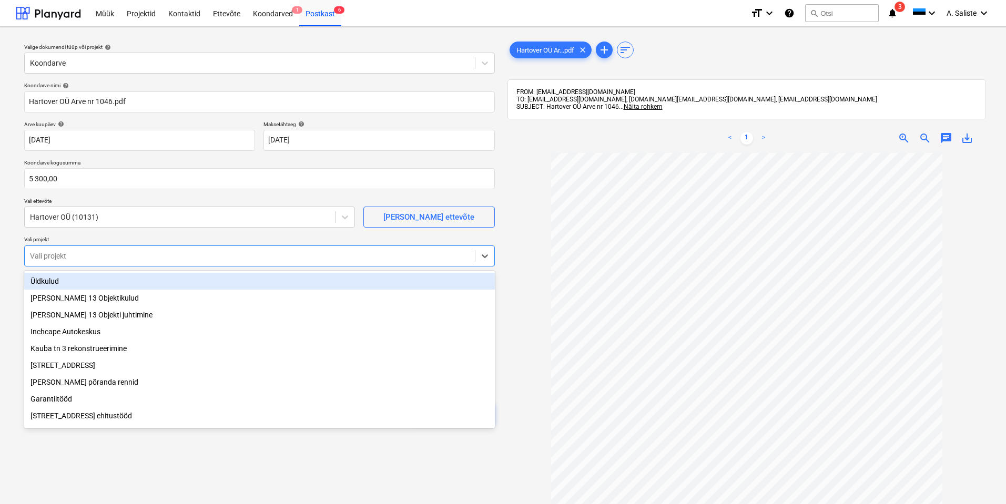
click at [263, 254] on div at bounding box center [250, 256] width 440 height 11
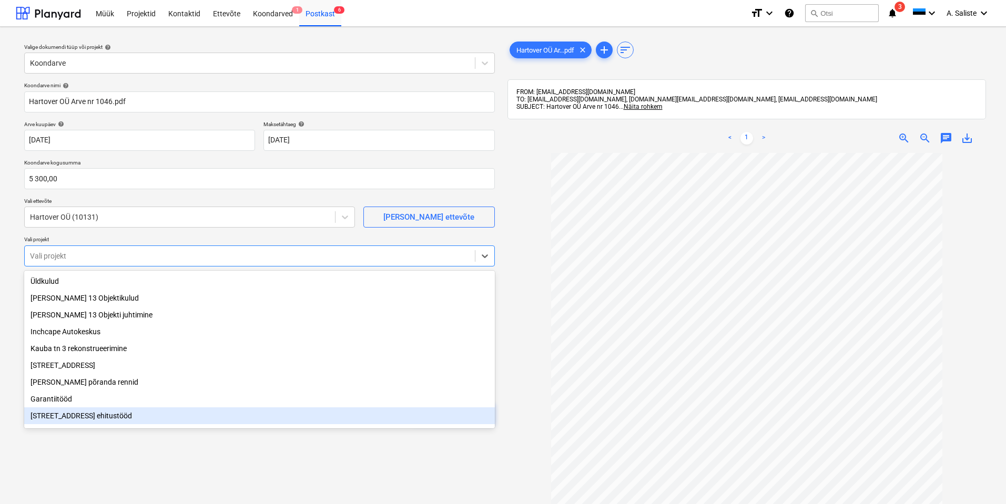
scroll to position [107, 0]
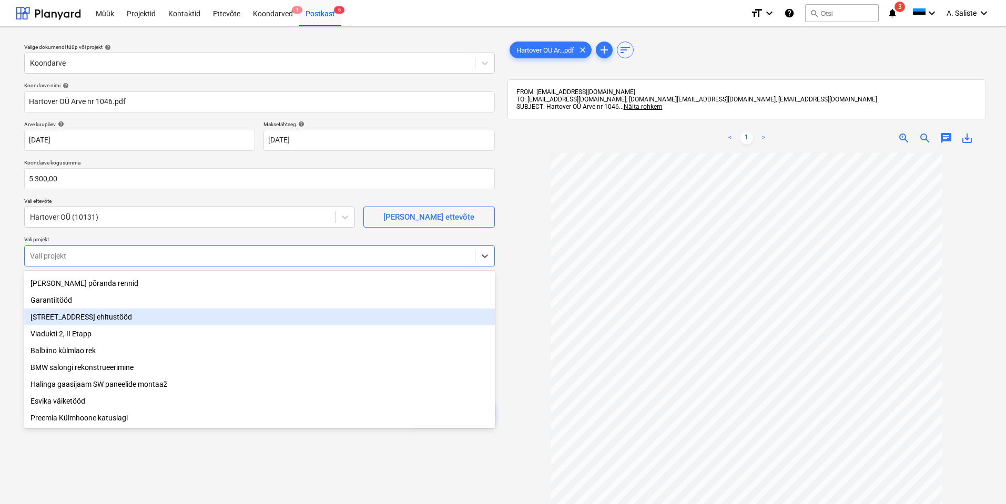
click at [118, 318] on div "[STREET_ADDRESS] ehitustööd" at bounding box center [259, 317] width 471 height 17
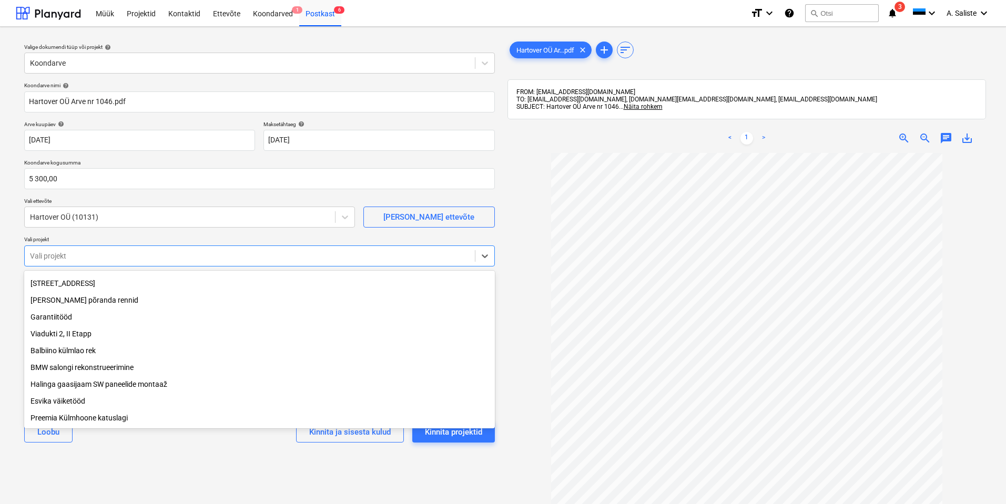
scroll to position [89, 0]
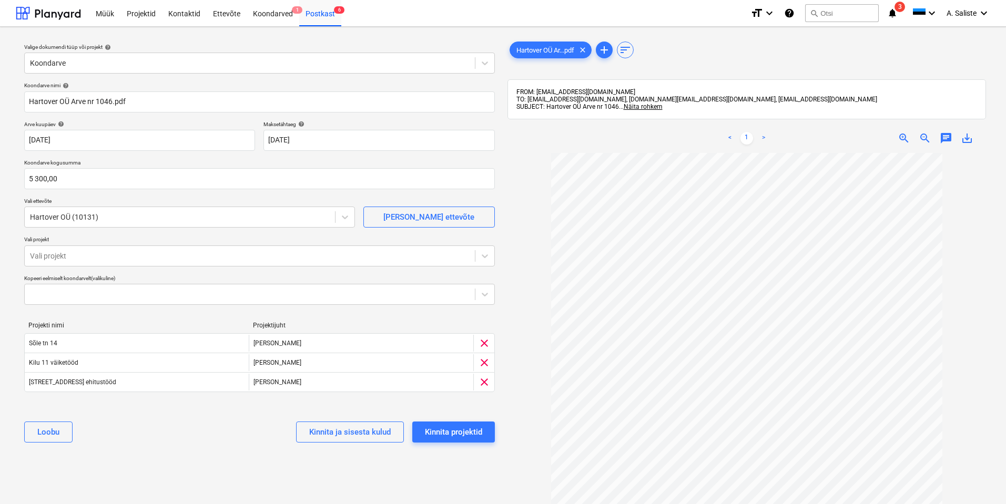
click at [140, 474] on div "Valige dokumendi tüüp või projekt help Koondarve Koondarve nimi help [PERSON_NA…" at bounding box center [259, 333] width 487 height 597
click at [270, 258] on div at bounding box center [250, 256] width 440 height 11
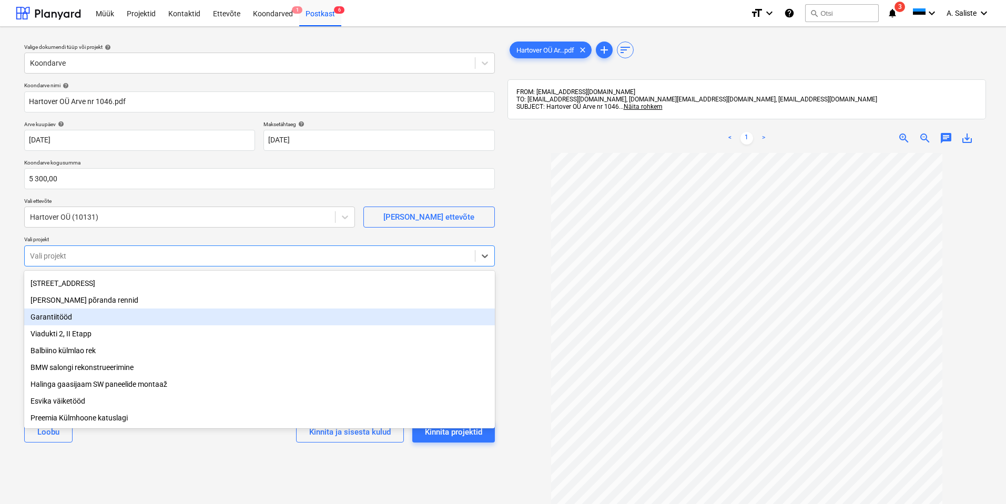
click at [96, 317] on div "Garantiitööd" at bounding box center [259, 317] width 471 height 17
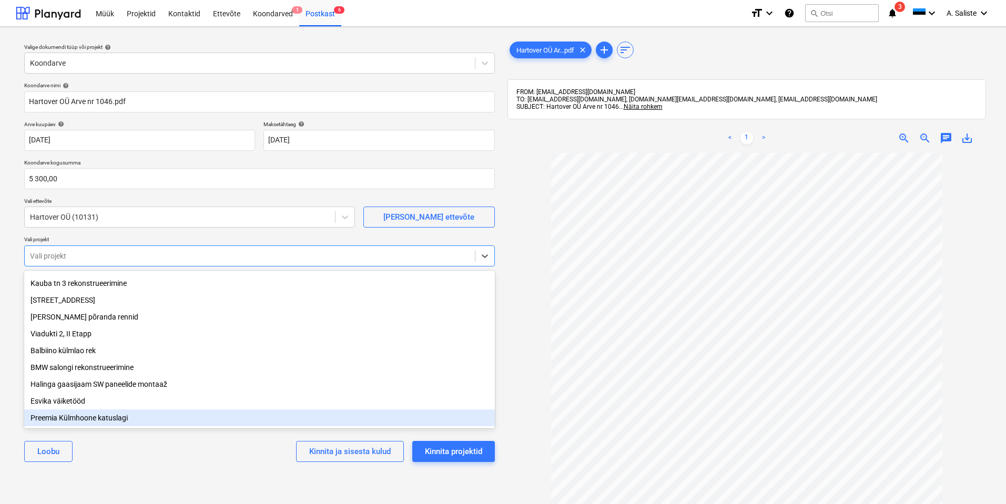
click at [171, 451] on div "[PERSON_NAME] ja sisesta kulud Kinnita projektid" at bounding box center [259, 452] width 471 height 38
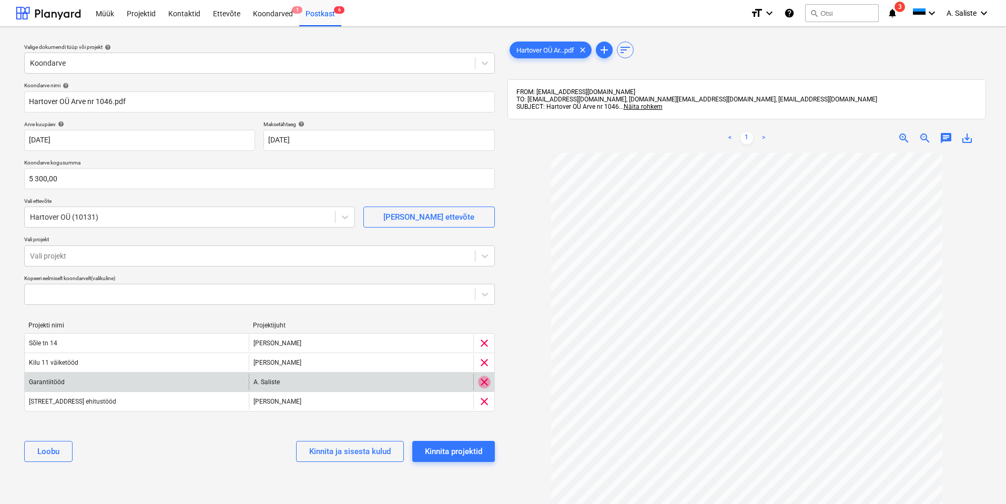
click at [484, 385] on span "clear" at bounding box center [484, 382] width 13 height 13
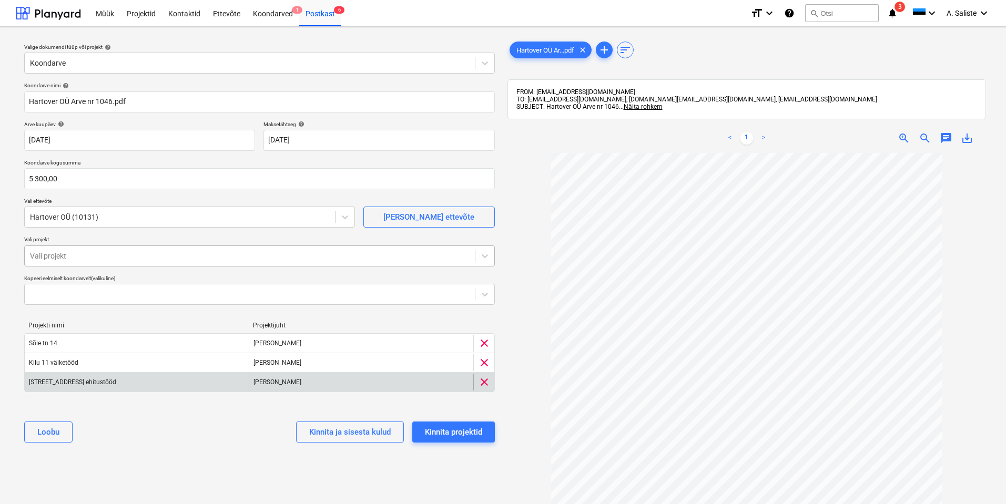
click at [407, 251] on div at bounding box center [250, 256] width 440 height 11
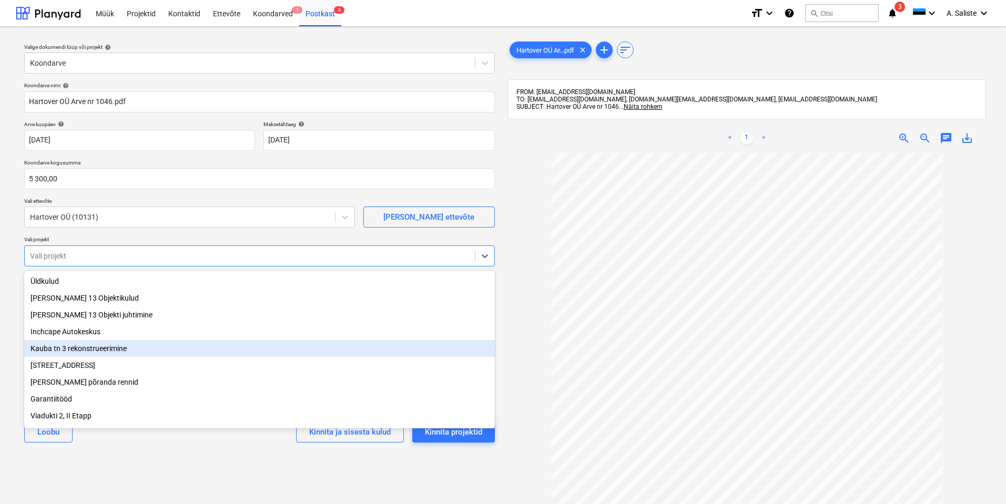
click at [219, 356] on div "Kauba tn 3 rekonstrueerimine" at bounding box center [259, 348] width 471 height 17
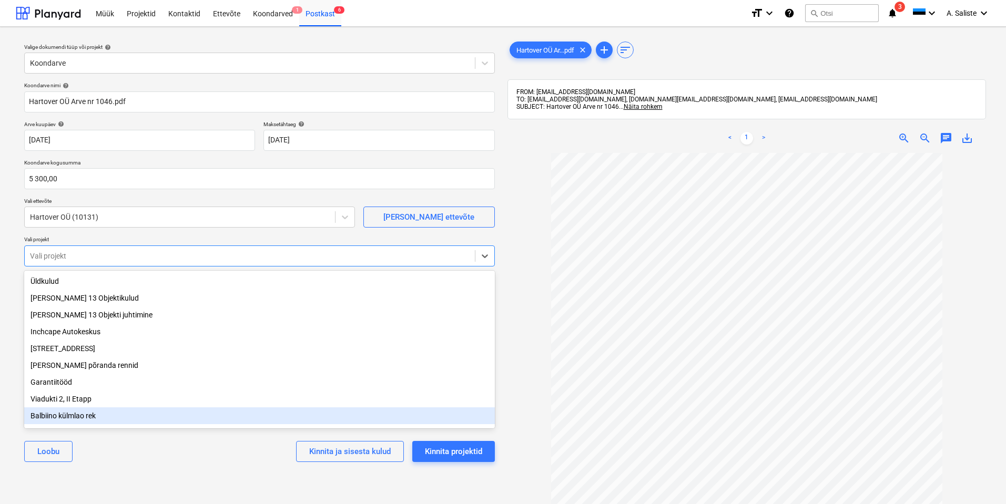
click at [229, 458] on div "[PERSON_NAME] ja sisesta kulud Kinnita projektid" at bounding box center [259, 452] width 471 height 38
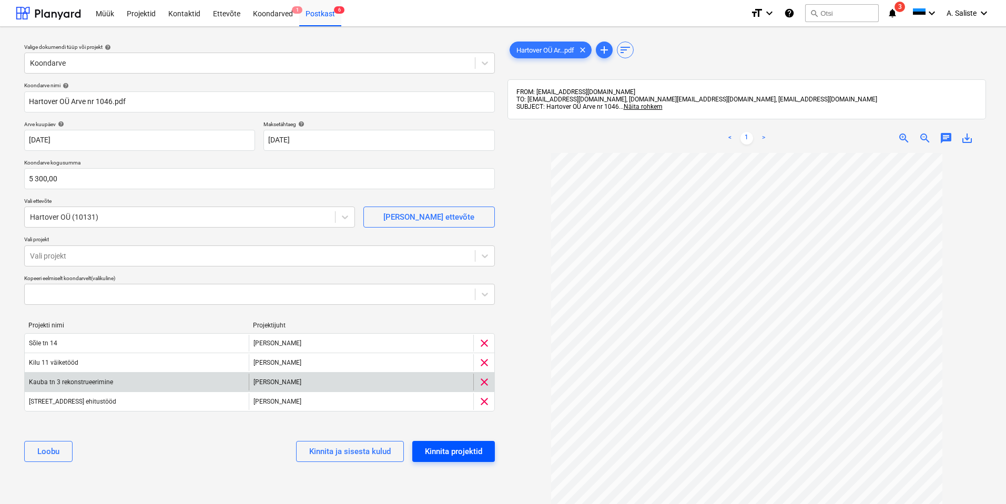
click at [460, 453] on div "Kinnita projektid" at bounding box center [453, 452] width 57 height 14
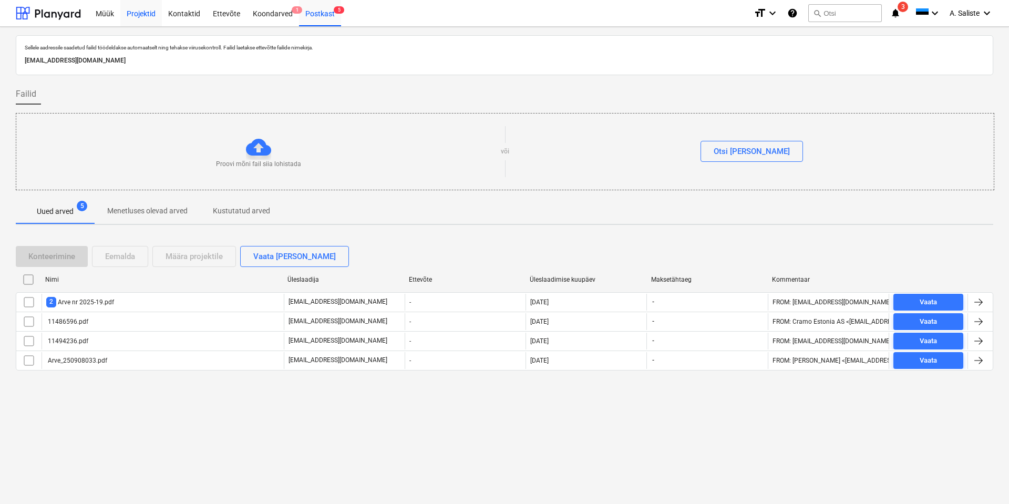
click at [146, 11] on div "Projektid" at bounding box center [141, 12] width 42 height 27
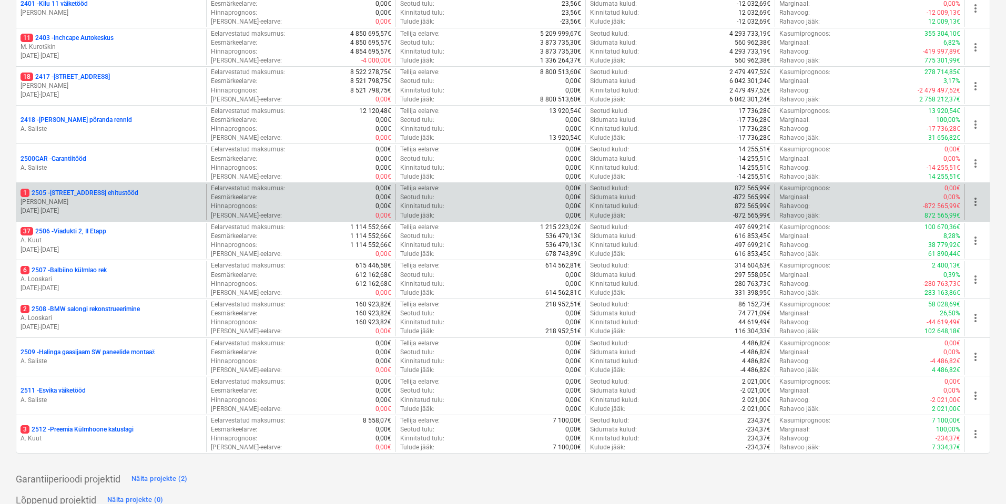
scroll to position [331, 0]
